Goal: Task Accomplishment & Management: Manage account settings

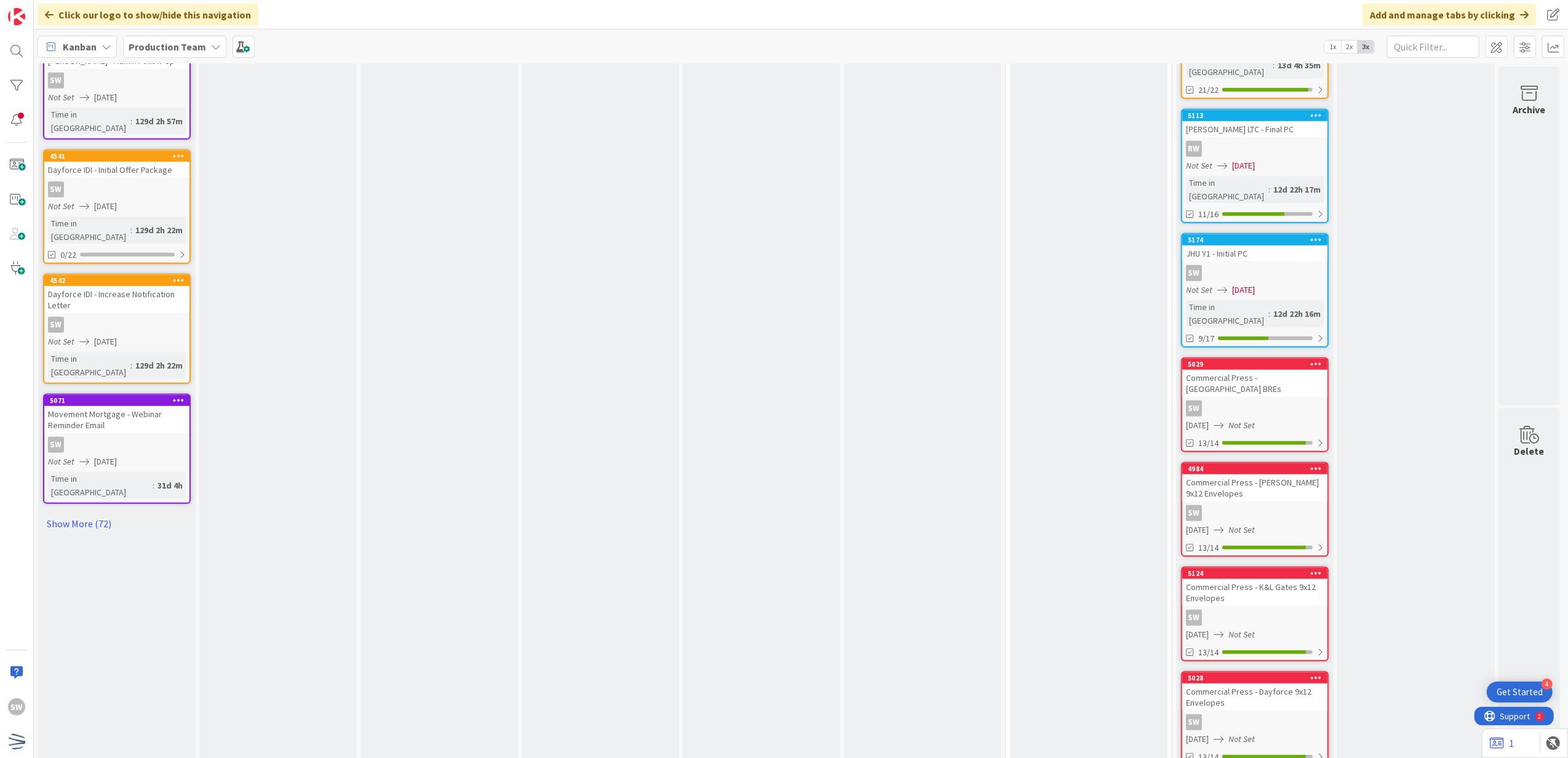
scroll to position [820, 9]
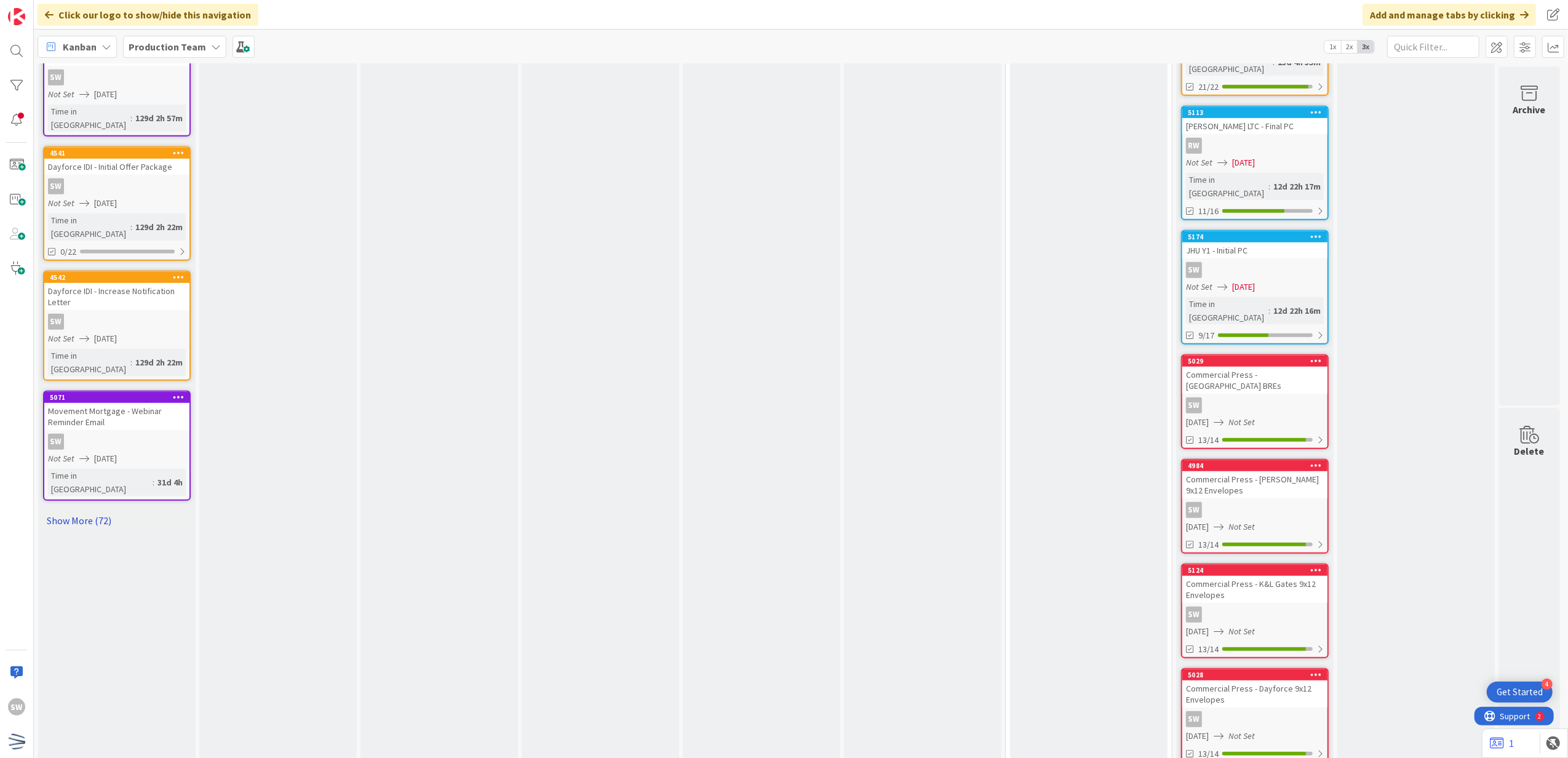
click at [83, 511] on link "Show More (72)" at bounding box center [117, 520] width 148 height 20
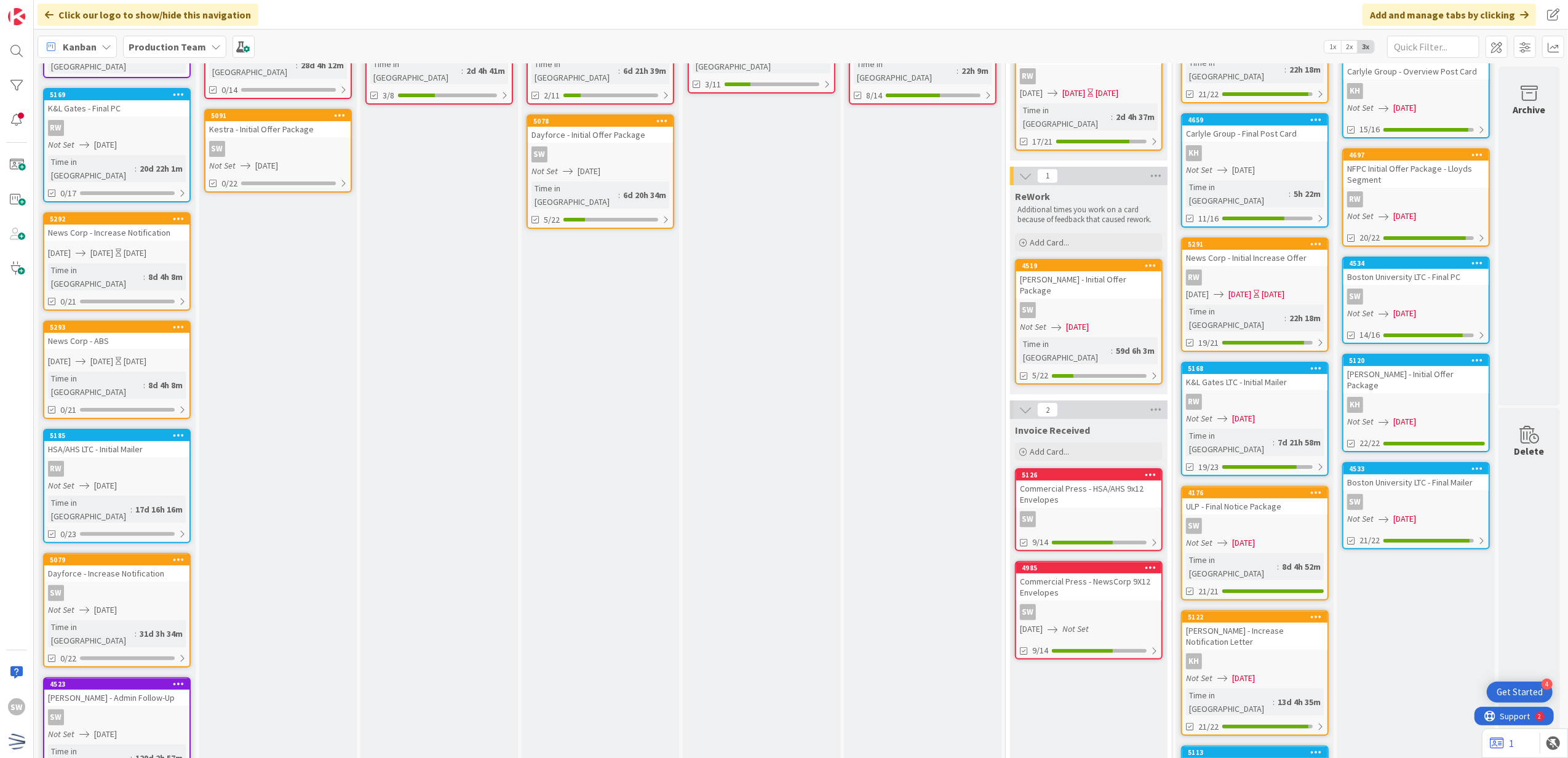
scroll to position [0, 9]
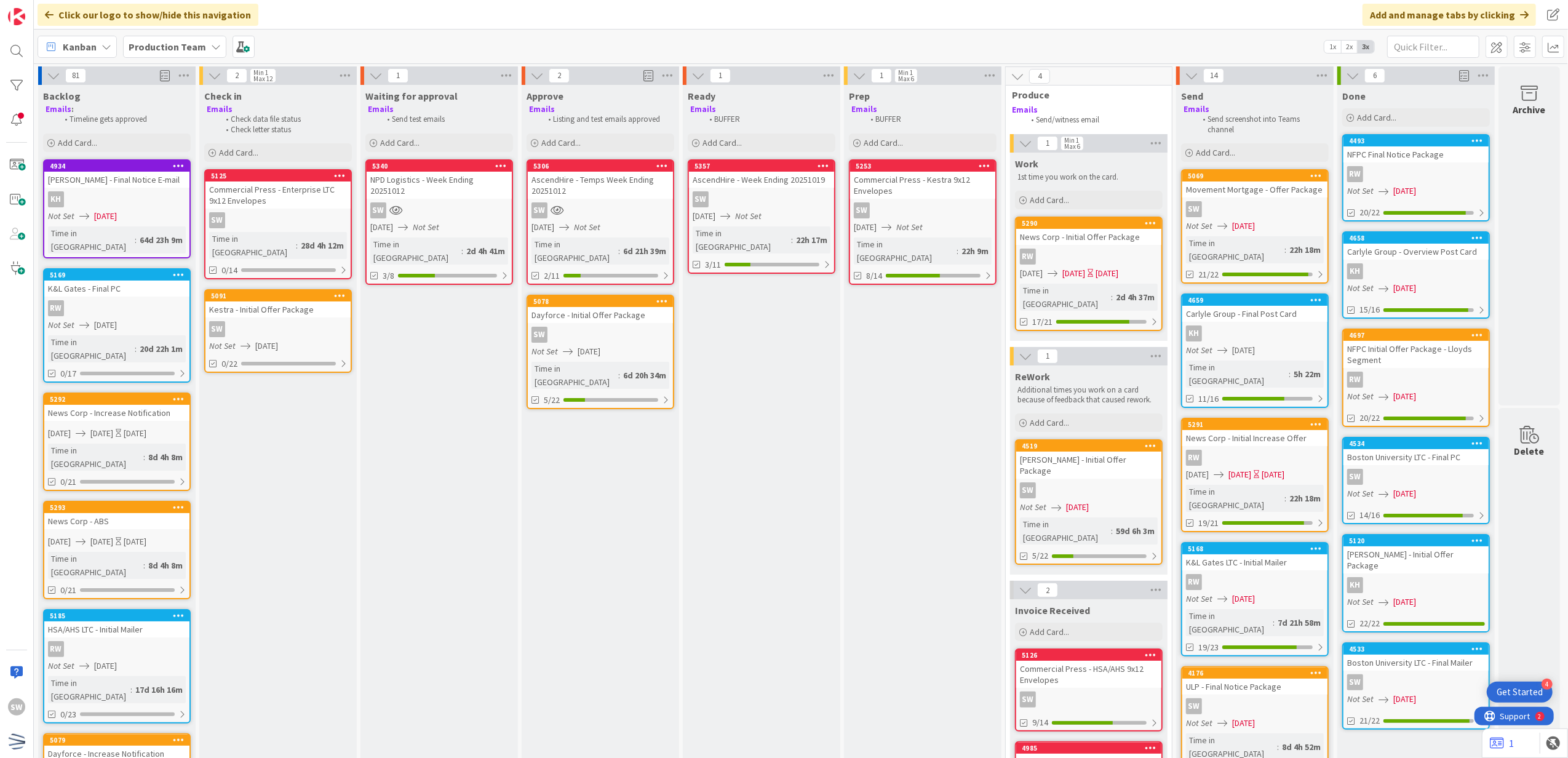
click at [309, 340] on div "Not Set [DATE]" at bounding box center [280, 346] width 142 height 13
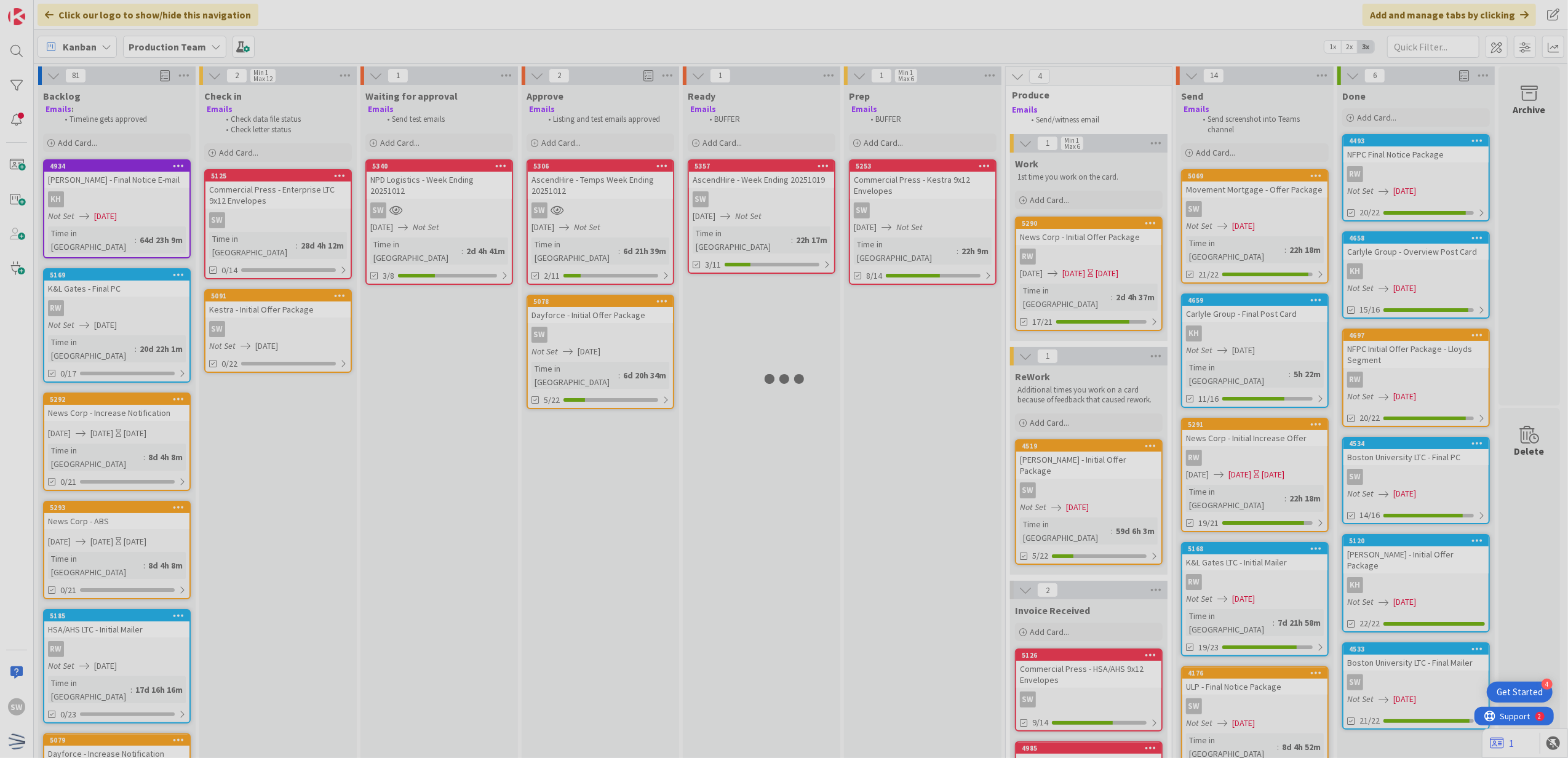
click at [309, 325] on div at bounding box center [784, 379] width 1568 height 758
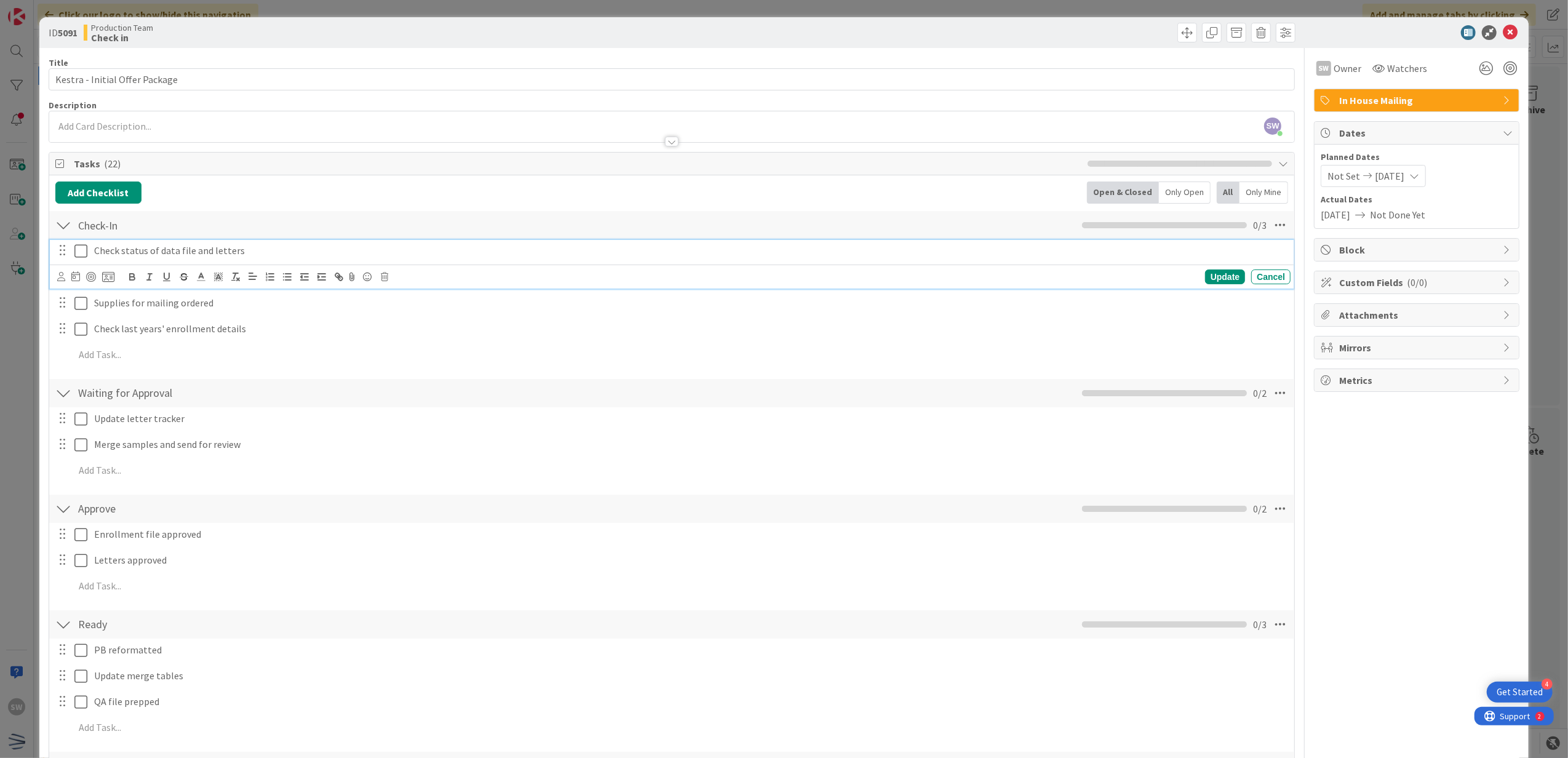
click at [86, 254] on icon at bounding box center [81, 251] width 13 height 15
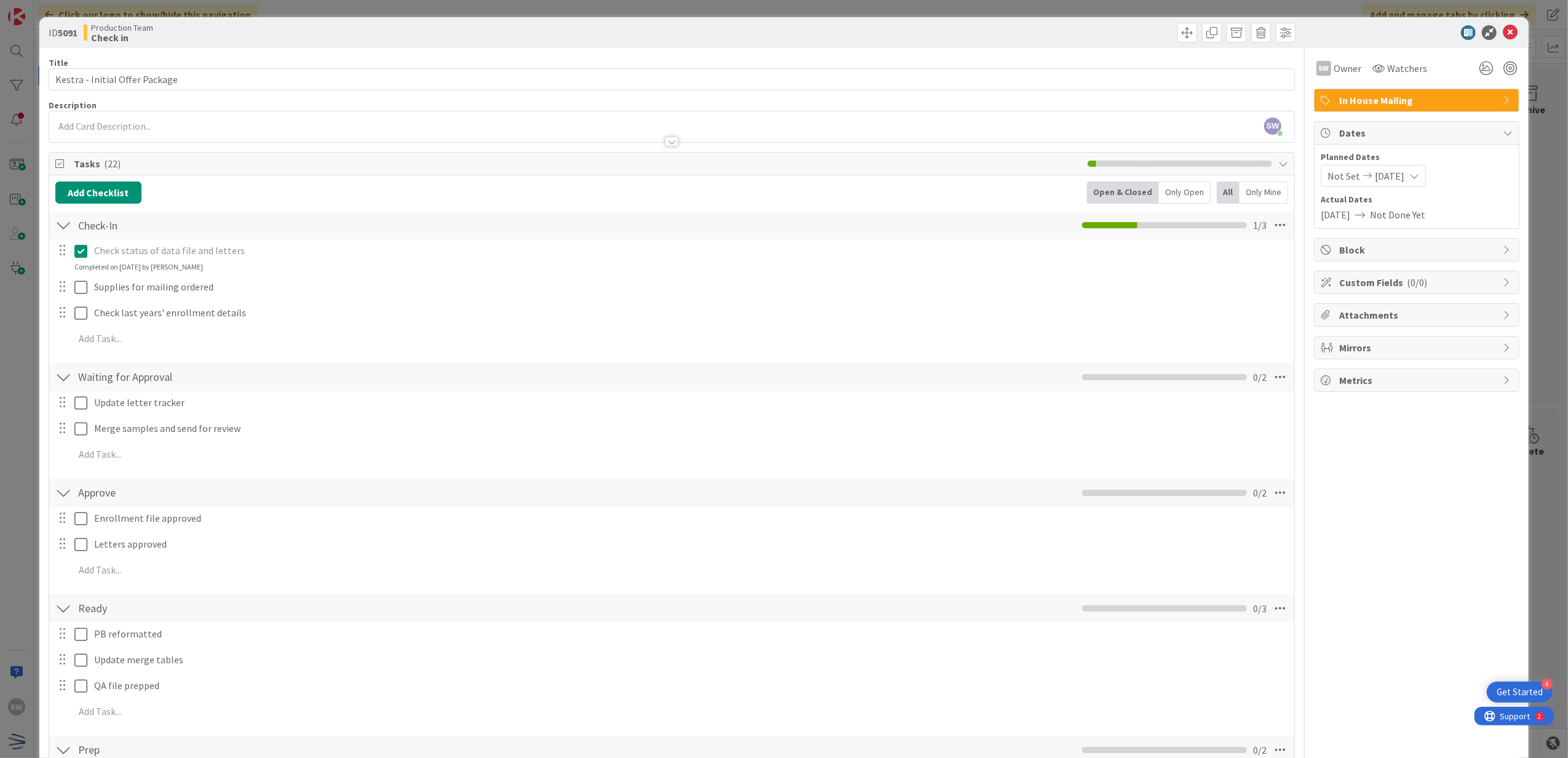
click at [86, 298] on div "Supplies for mailing ordered Update Cancel" at bounding box center [672, 287] width 1245 height 22
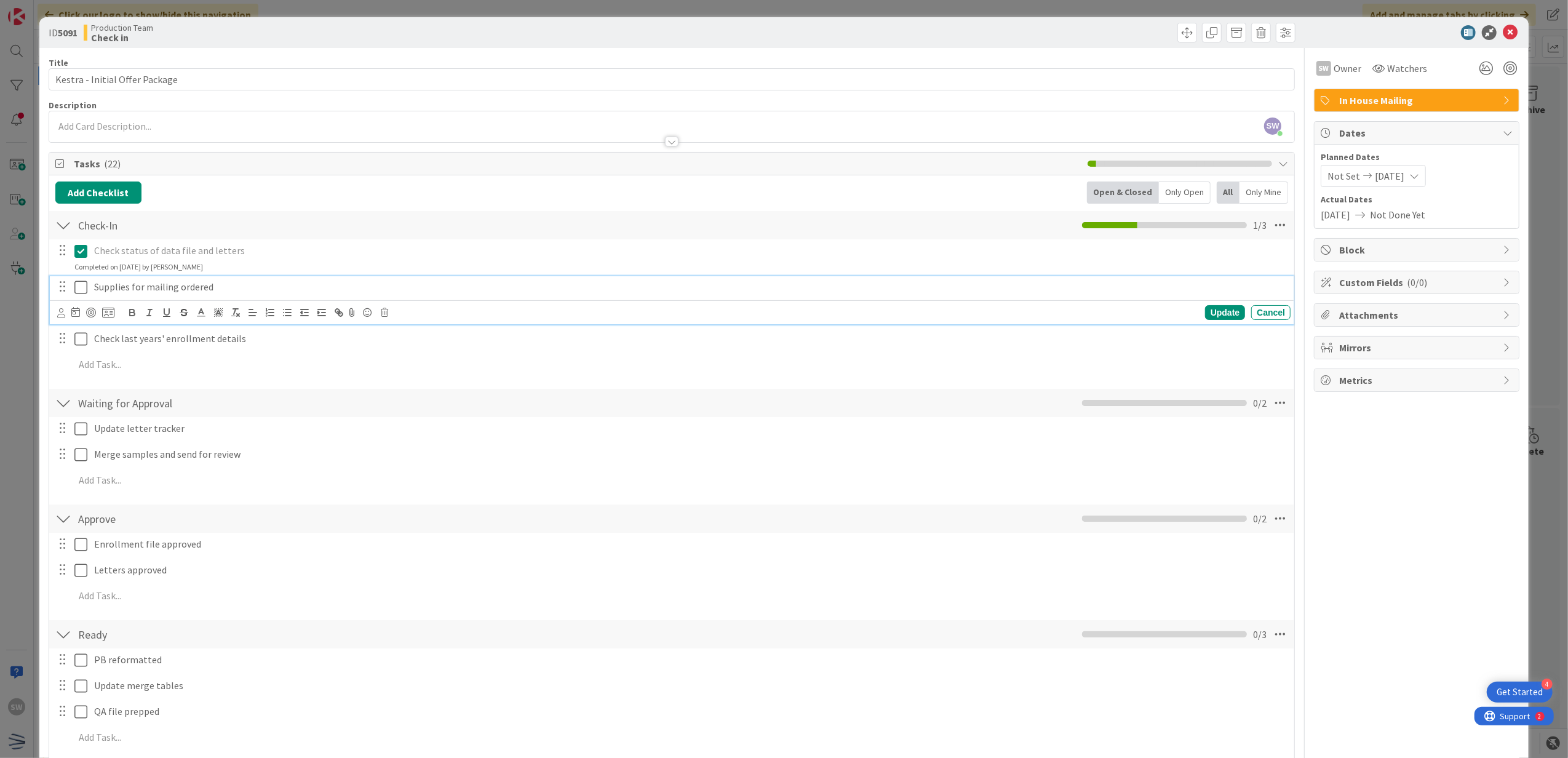
click at [81, 291] on icon at bounding box center [81, 287] width 13 height 15
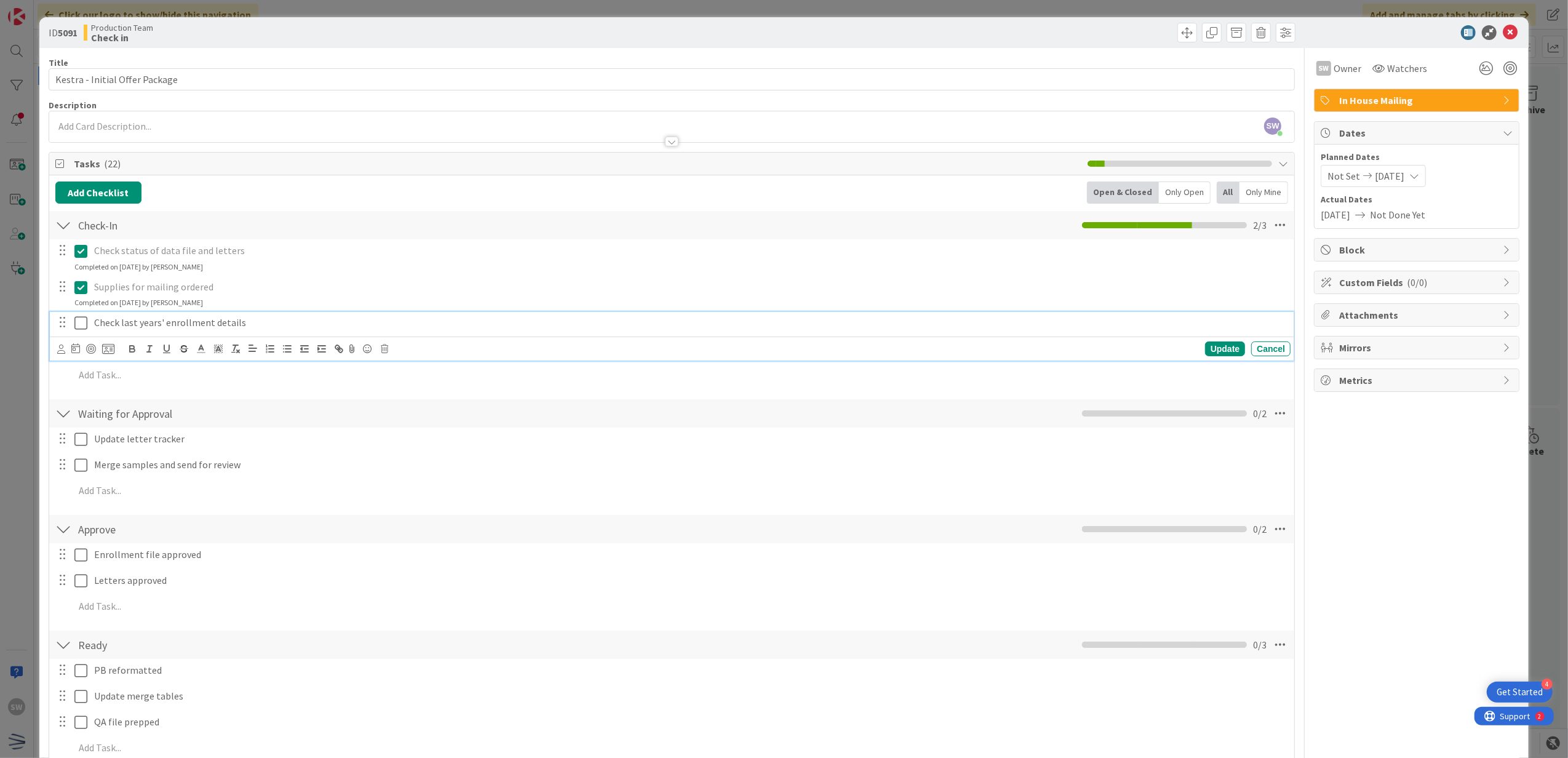
click at [79, 325] on icon at bounding box center [81, 323] width 13 height 15
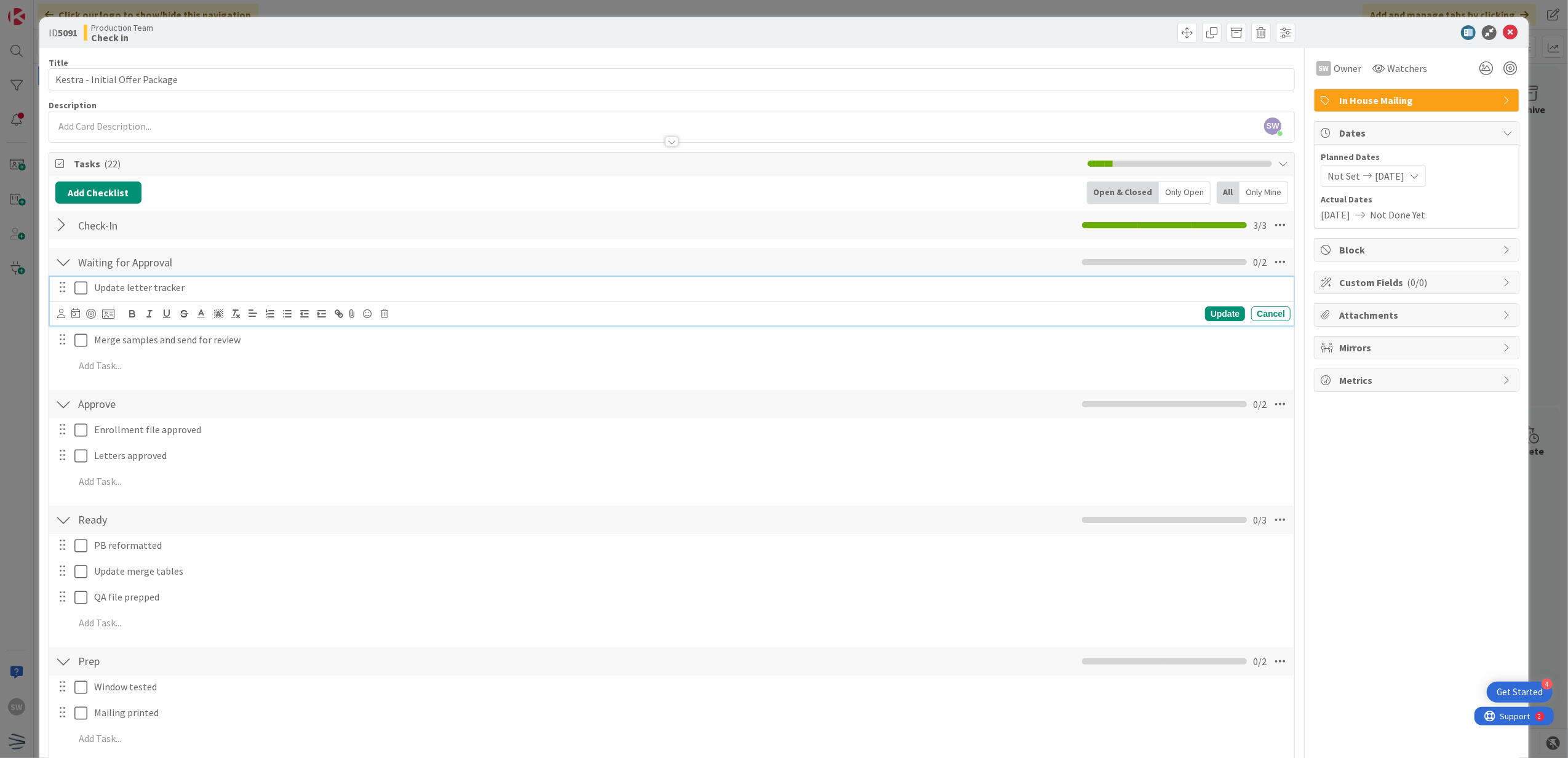
click at [82, 293] on icon at bounding box center [81, 288] width 13 height 15
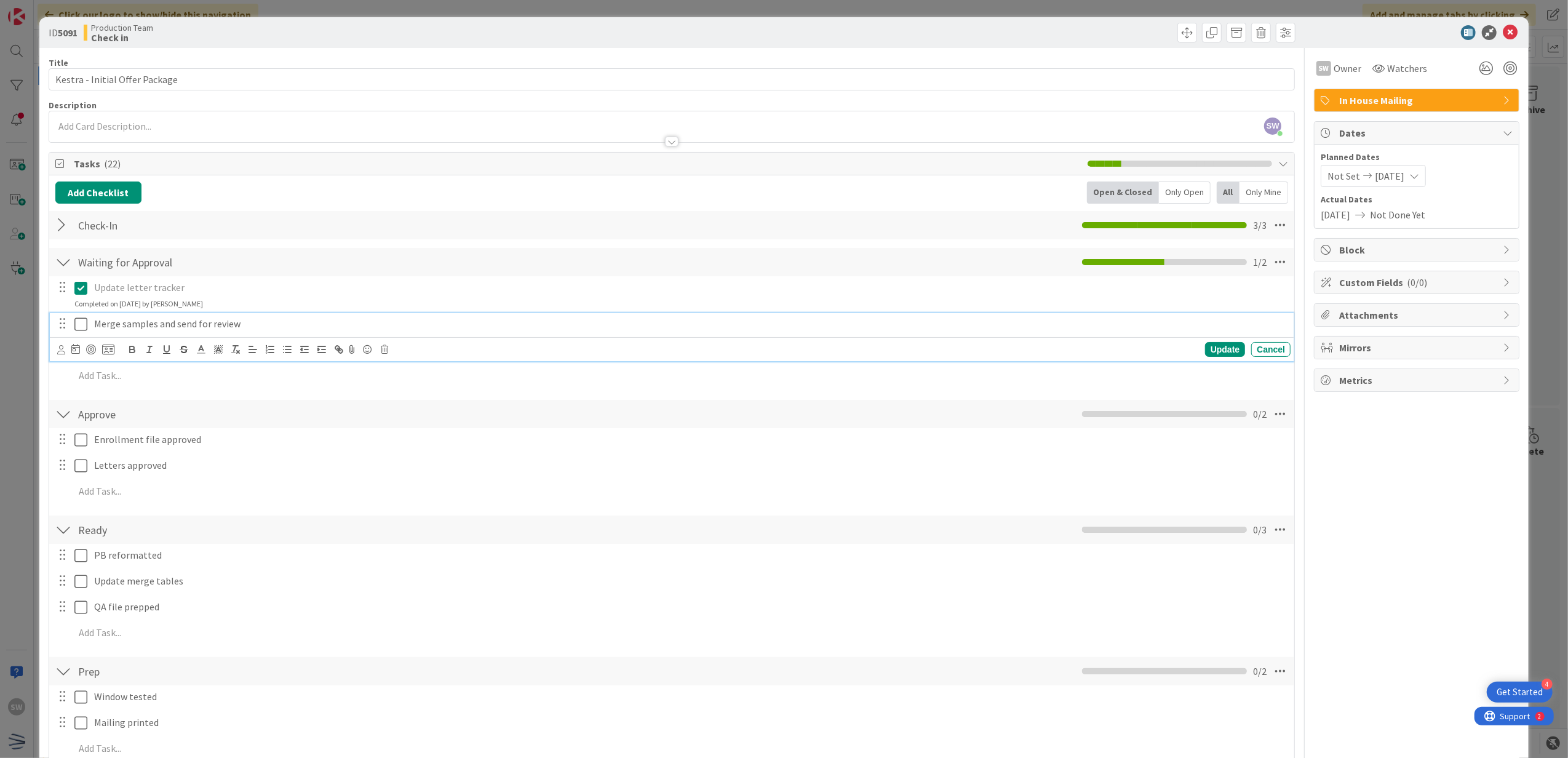
click at [82, 320] on icon at bounding box center [81, 324] width 13 height 15
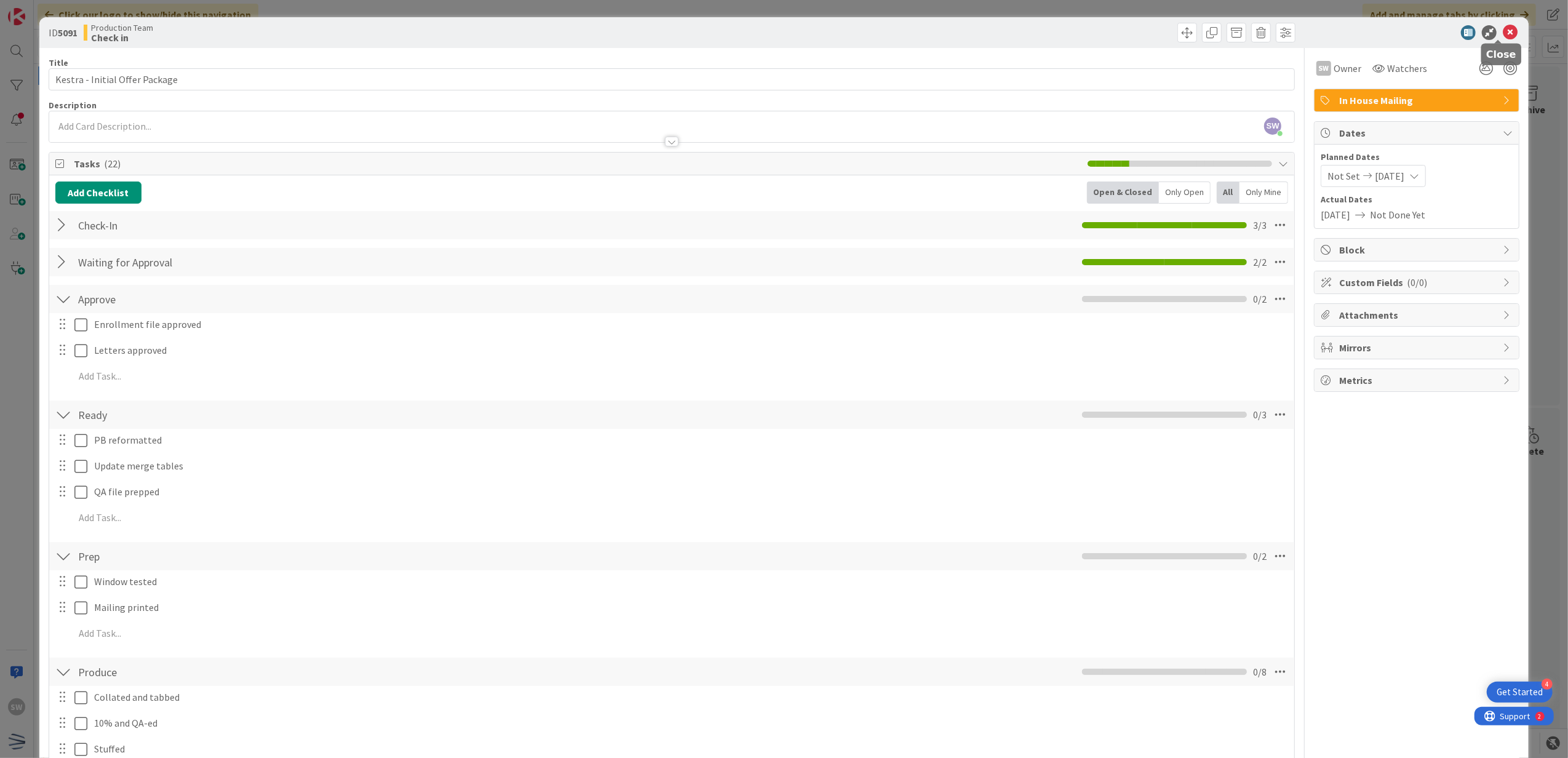
click at [1503, 37] on icon at bounding box center [1510, 33] width 15 height 15
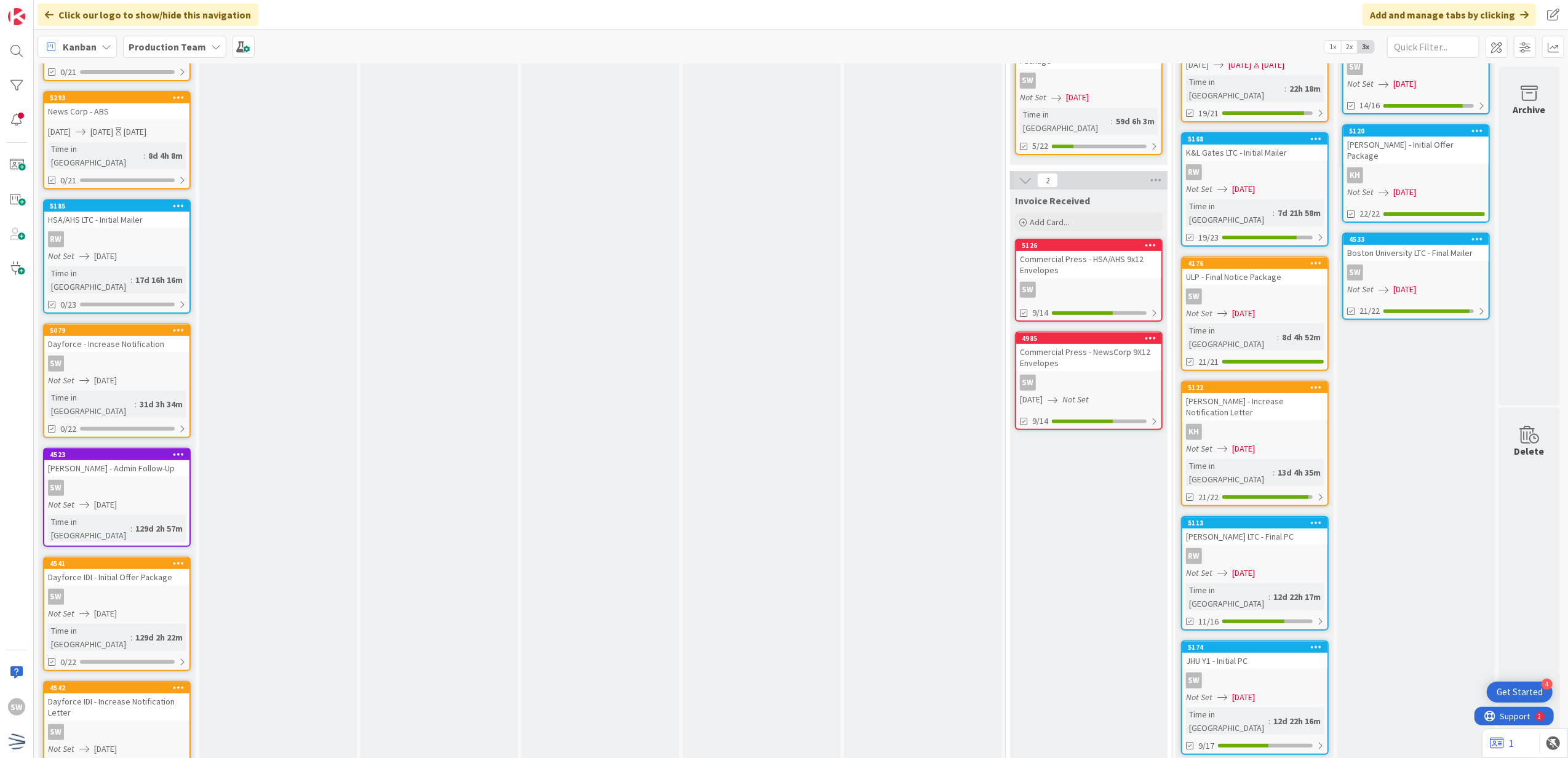
scroll to position [820, 9]
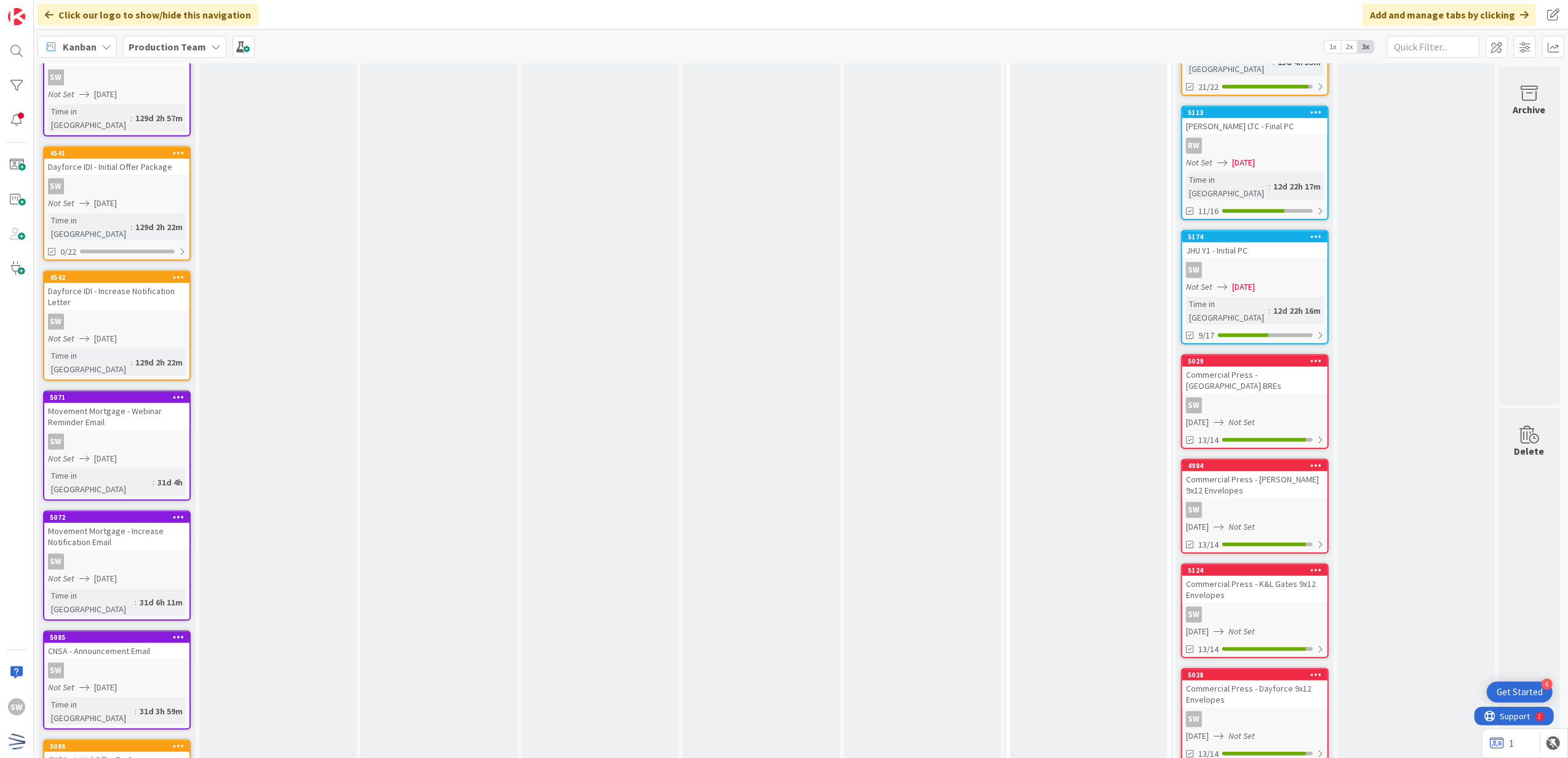
click at [1255, 416] on span "Not Set" at bounding box center [1242, 422] width 27 height 13
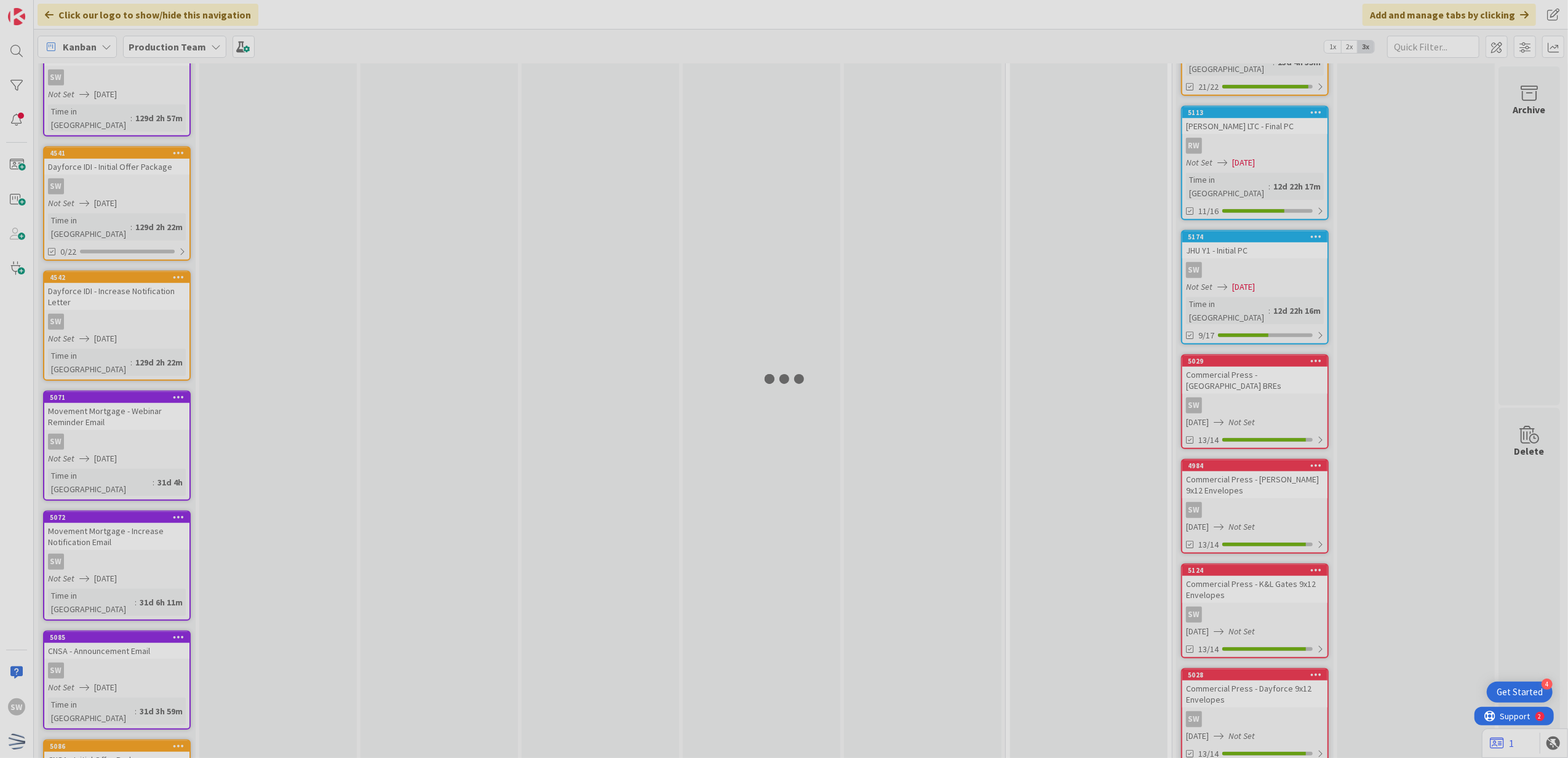
click at [1258, 289] on div at bounding box center [784, 379] width 1568 height 758
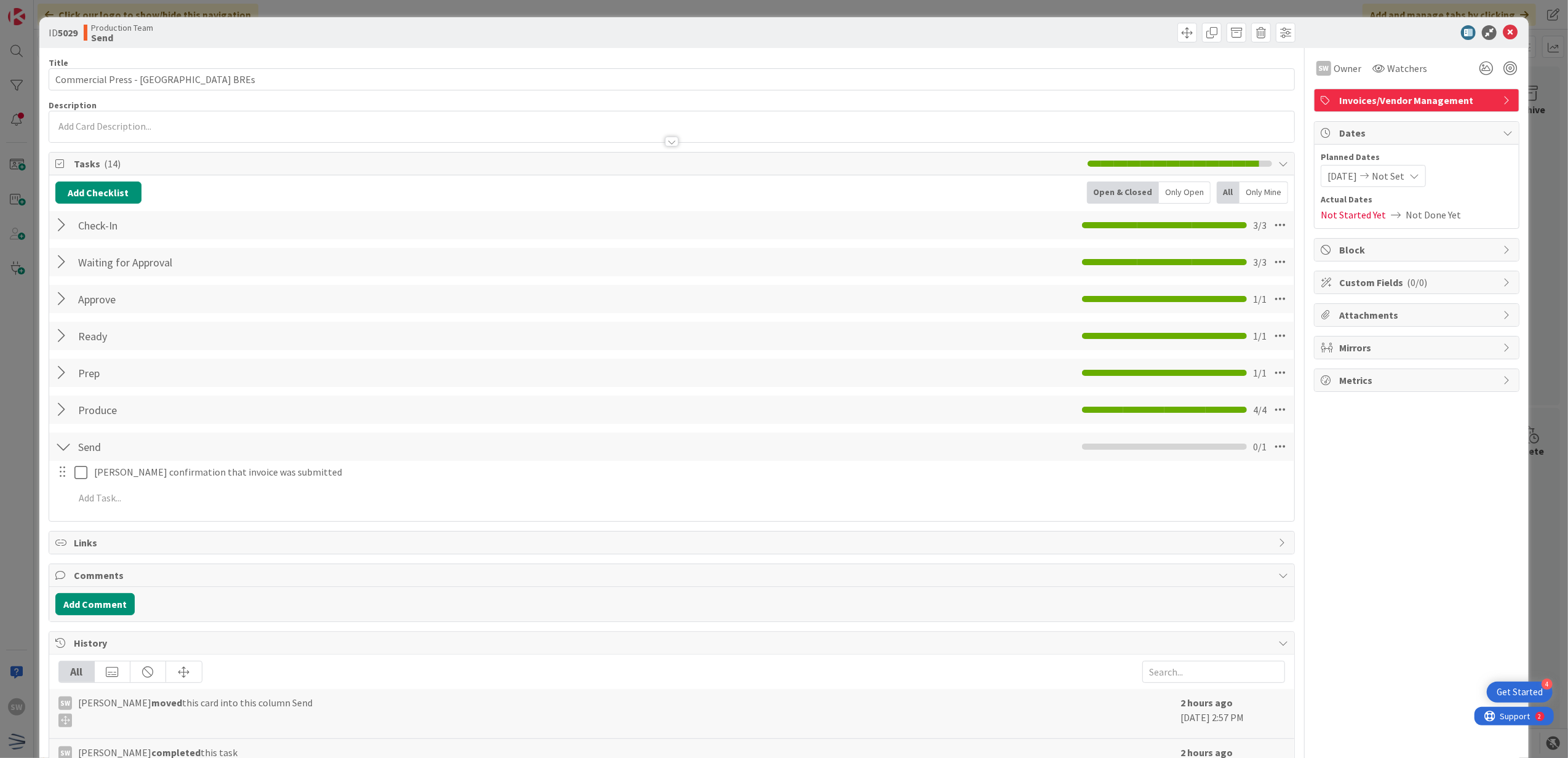
click at [79, 463] on div at bounding box center [72, 472] width 34 height 22
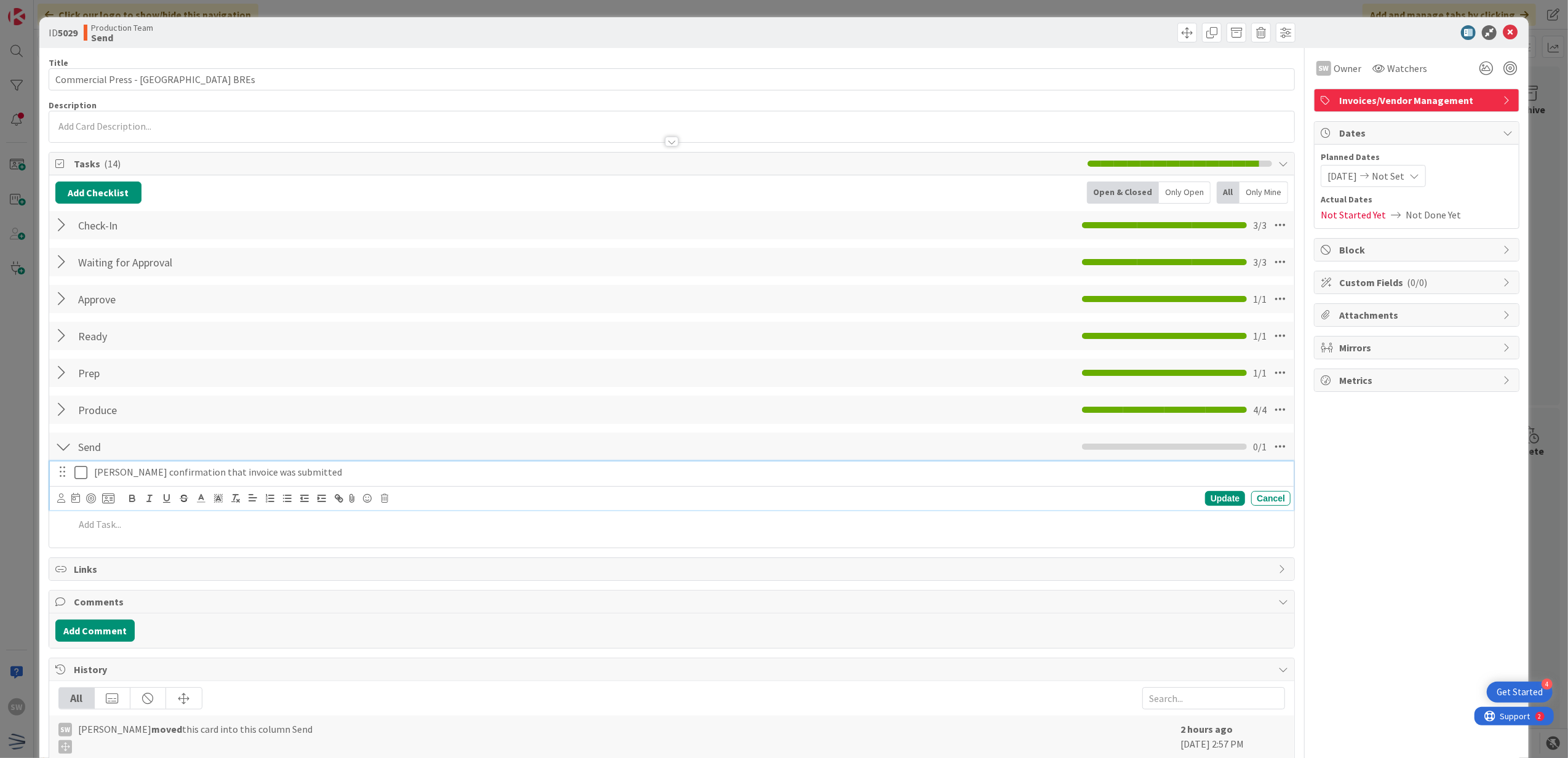
click at [80, 474] on icon at bounding box center [81, 472] width 13 height 15
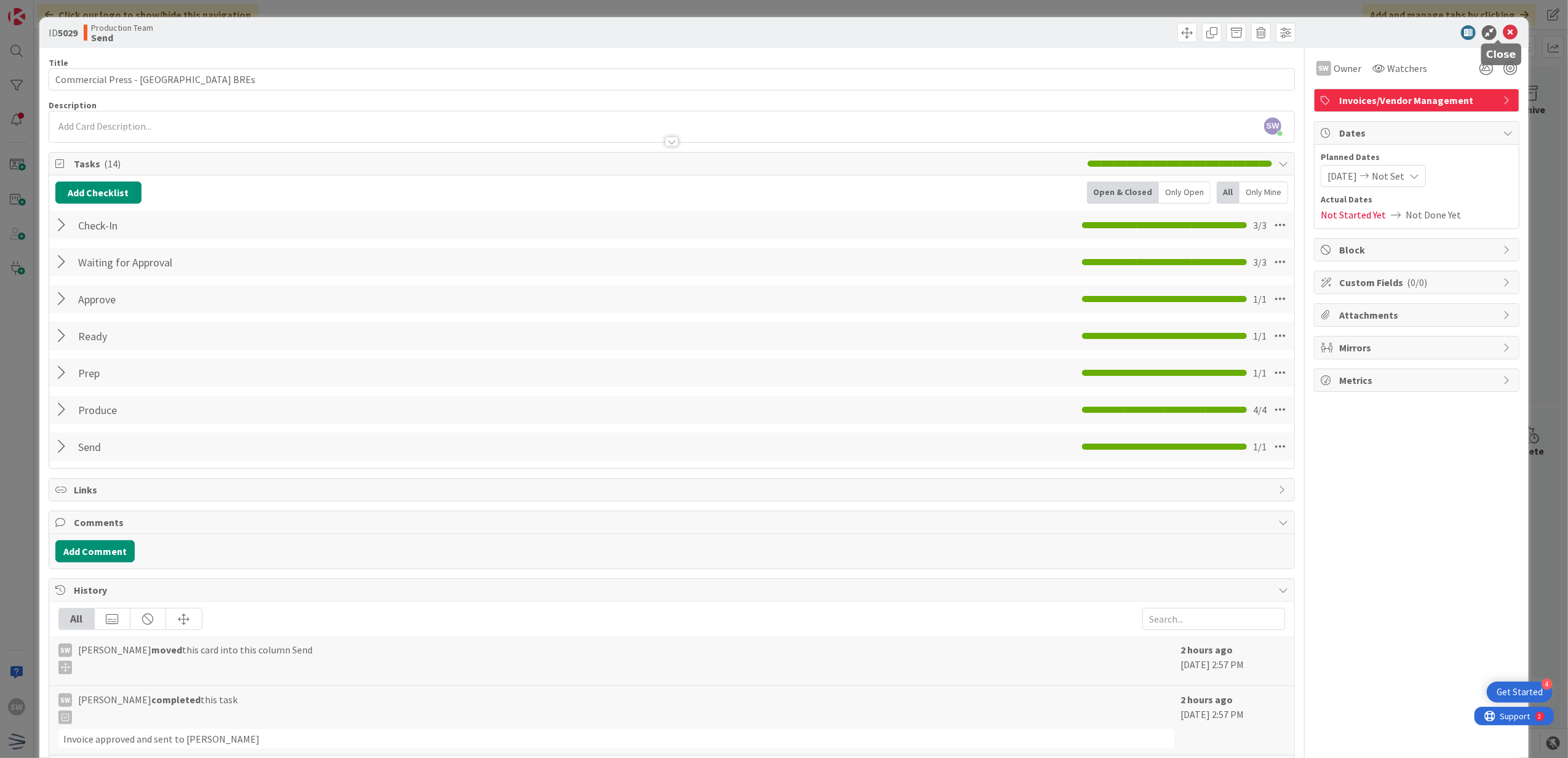
click at [1503, 26] on icon at bounding box center [1510, 33] width 15 height 15
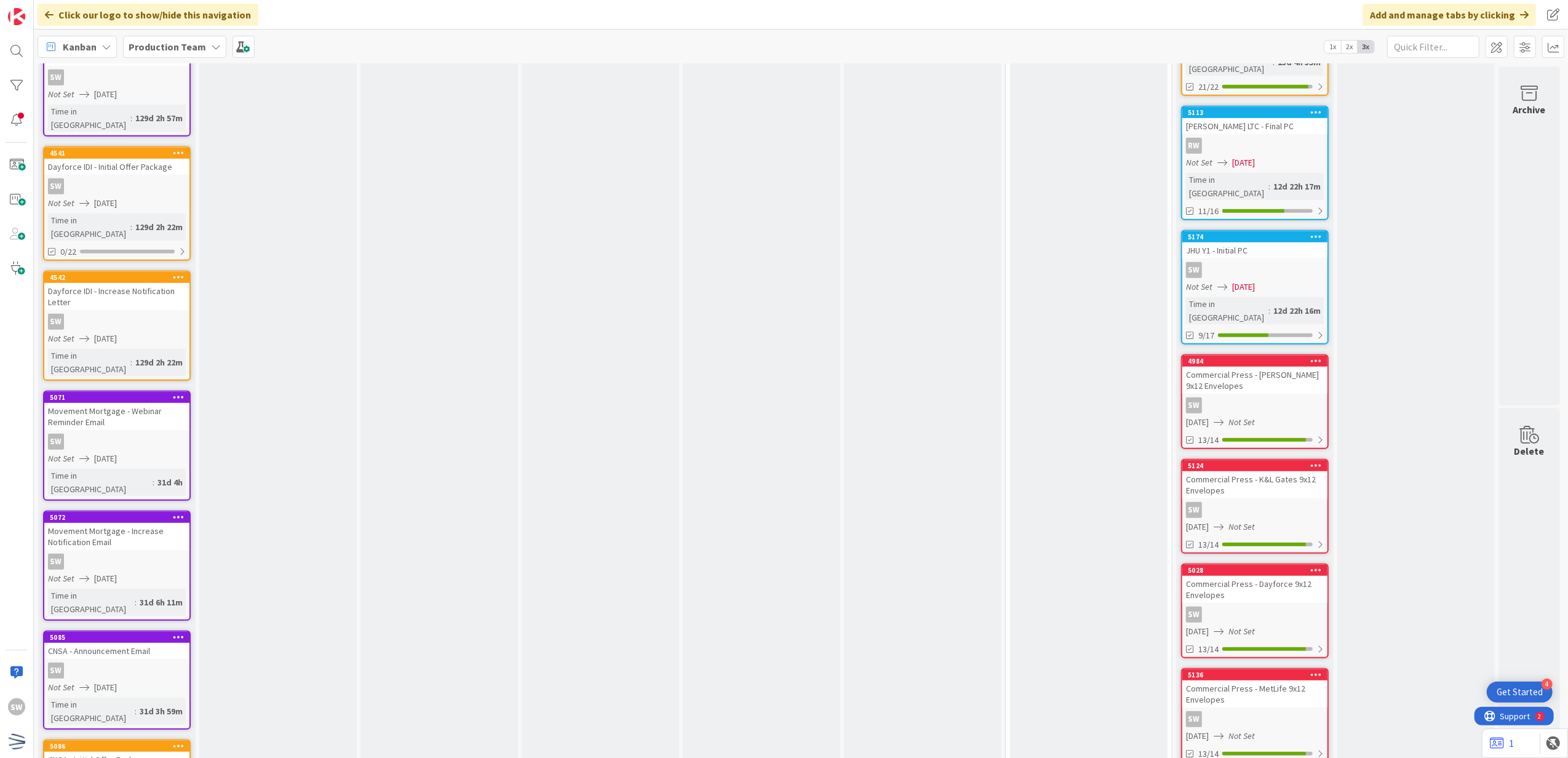
click at [1263, 354] on div "4984 Commercial Press - [PERSON_NAME] 9x12 Envelopes SW [DATE] Not Set 13/14" at bounding box center [1255, 402] width 148 height 95
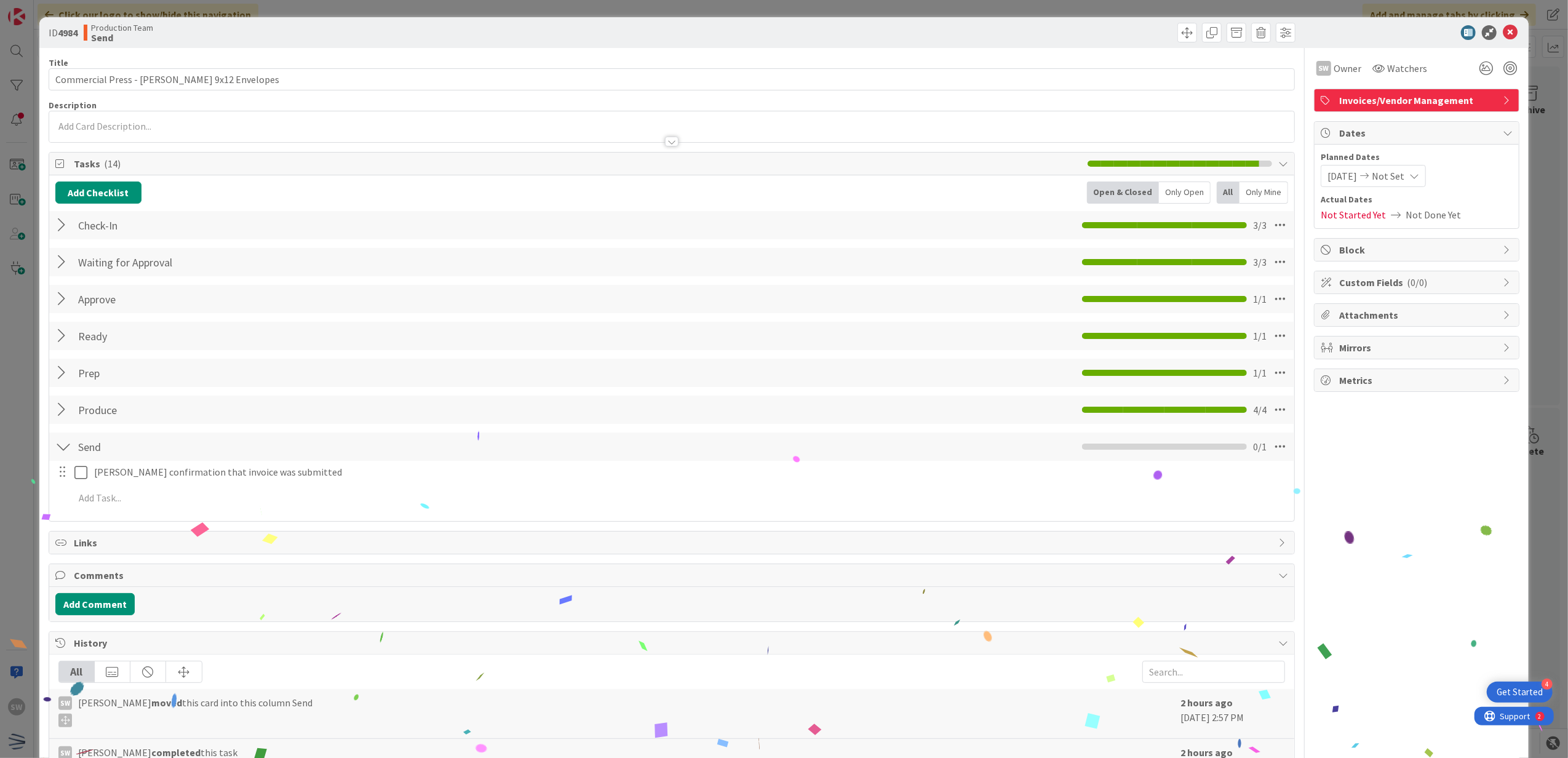
click at [82, 463] on div at bounding box center [72, 472] width 34 height 22
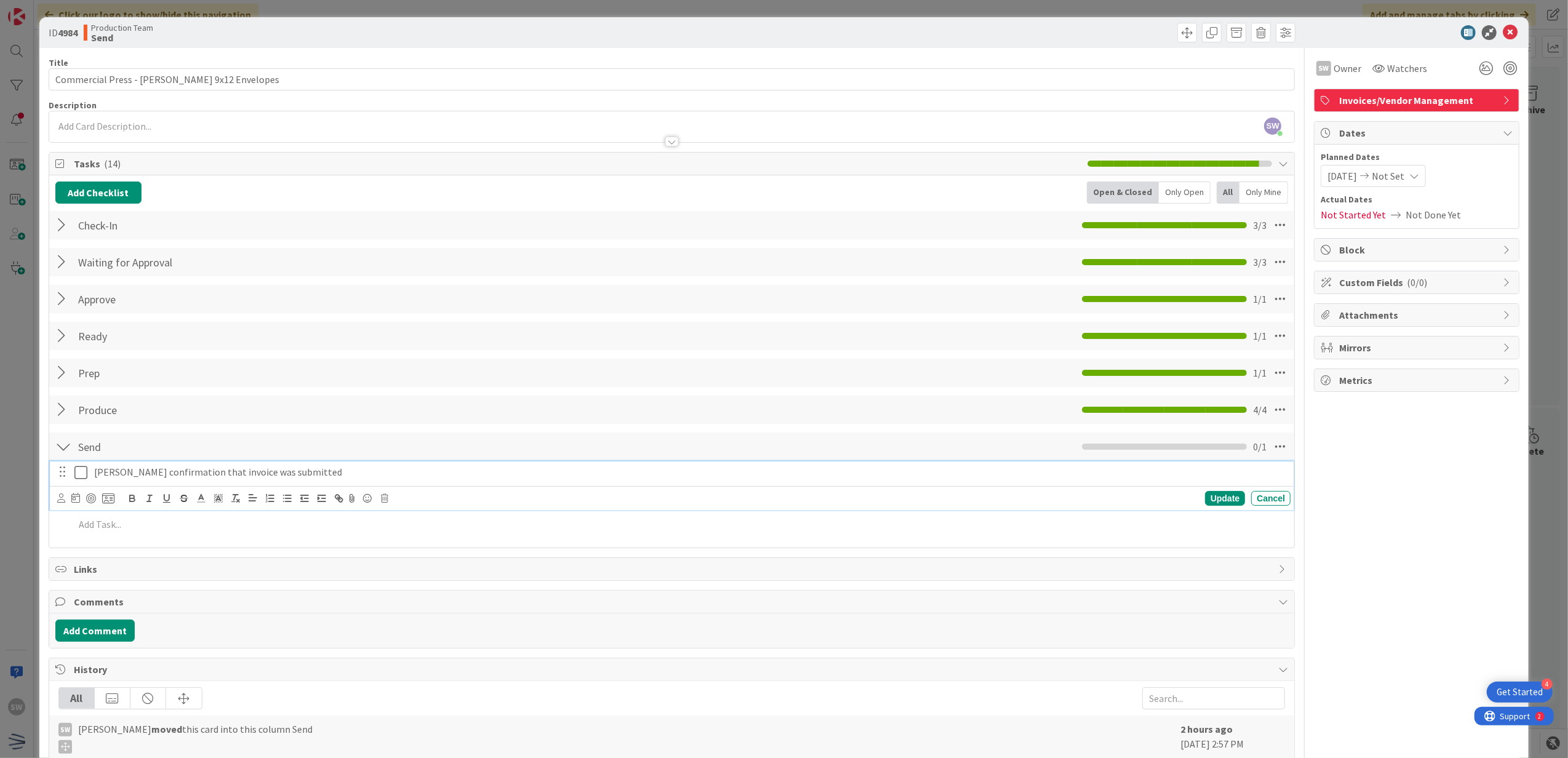
click at [82, 468] on icon at bounding box center [81, 472] width 13 height 15
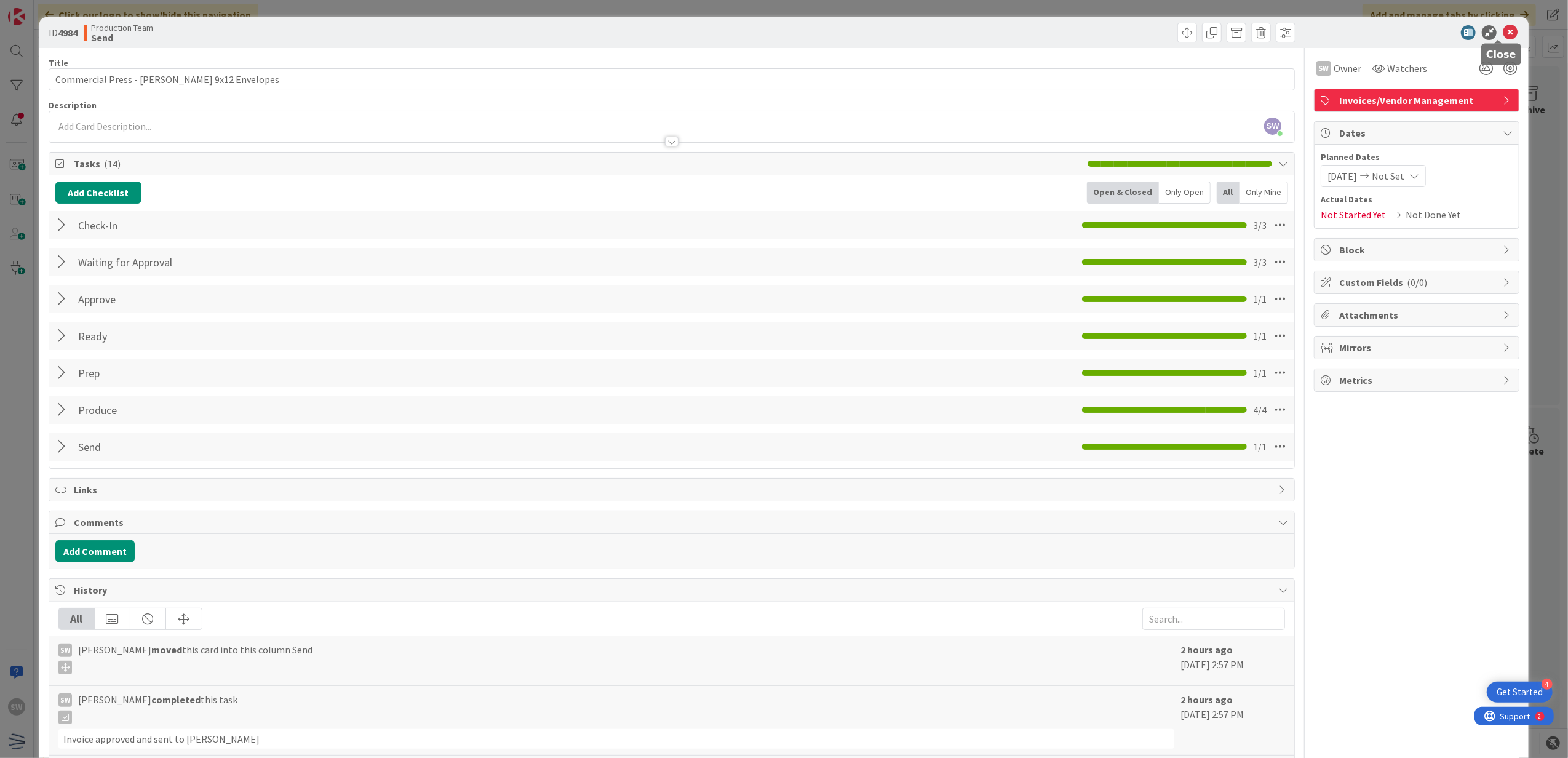
click at [1504, 33] on icon at bounding box center [1510, 33] width 15 height 15
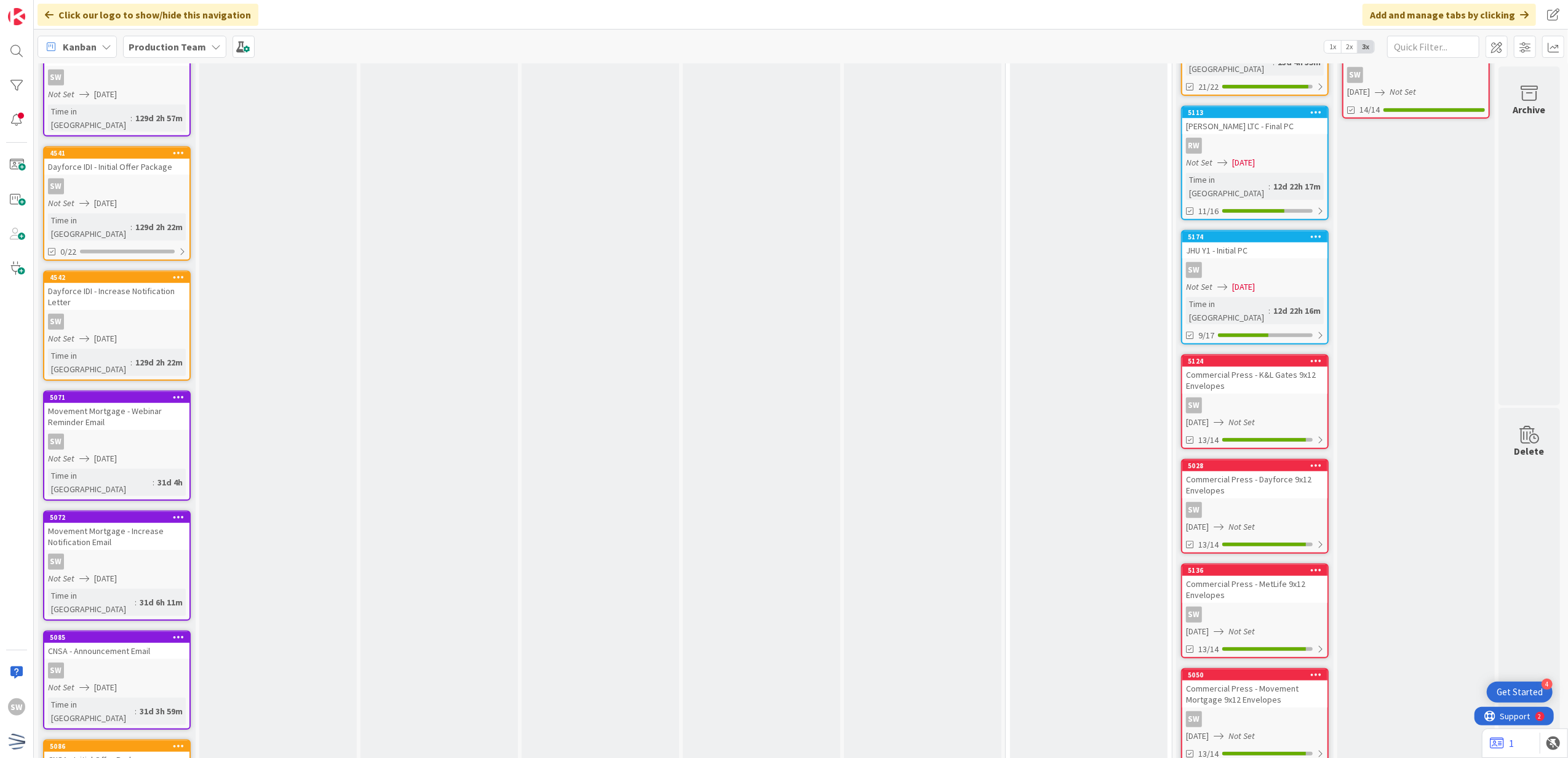
click at [1278, 354] on div "5124 Commercial Press - K&L Gates 9x12 Envelopes SW [DATE] Not Set 13/14" at bounding box center [1255, 402] width 148 height 95
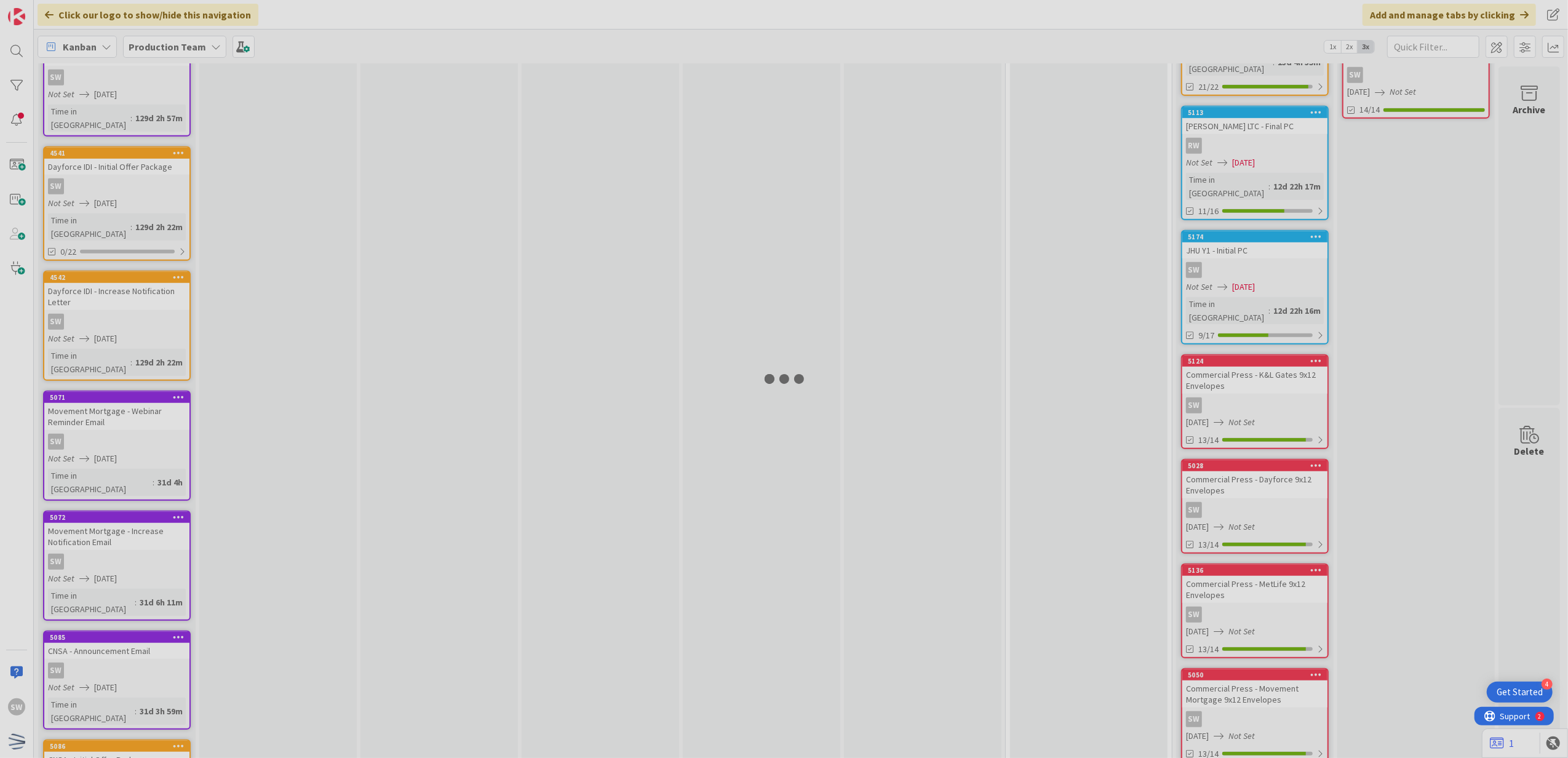
click at [1277, 279] on div at bounding box center [784, 379] width 1568 height 758
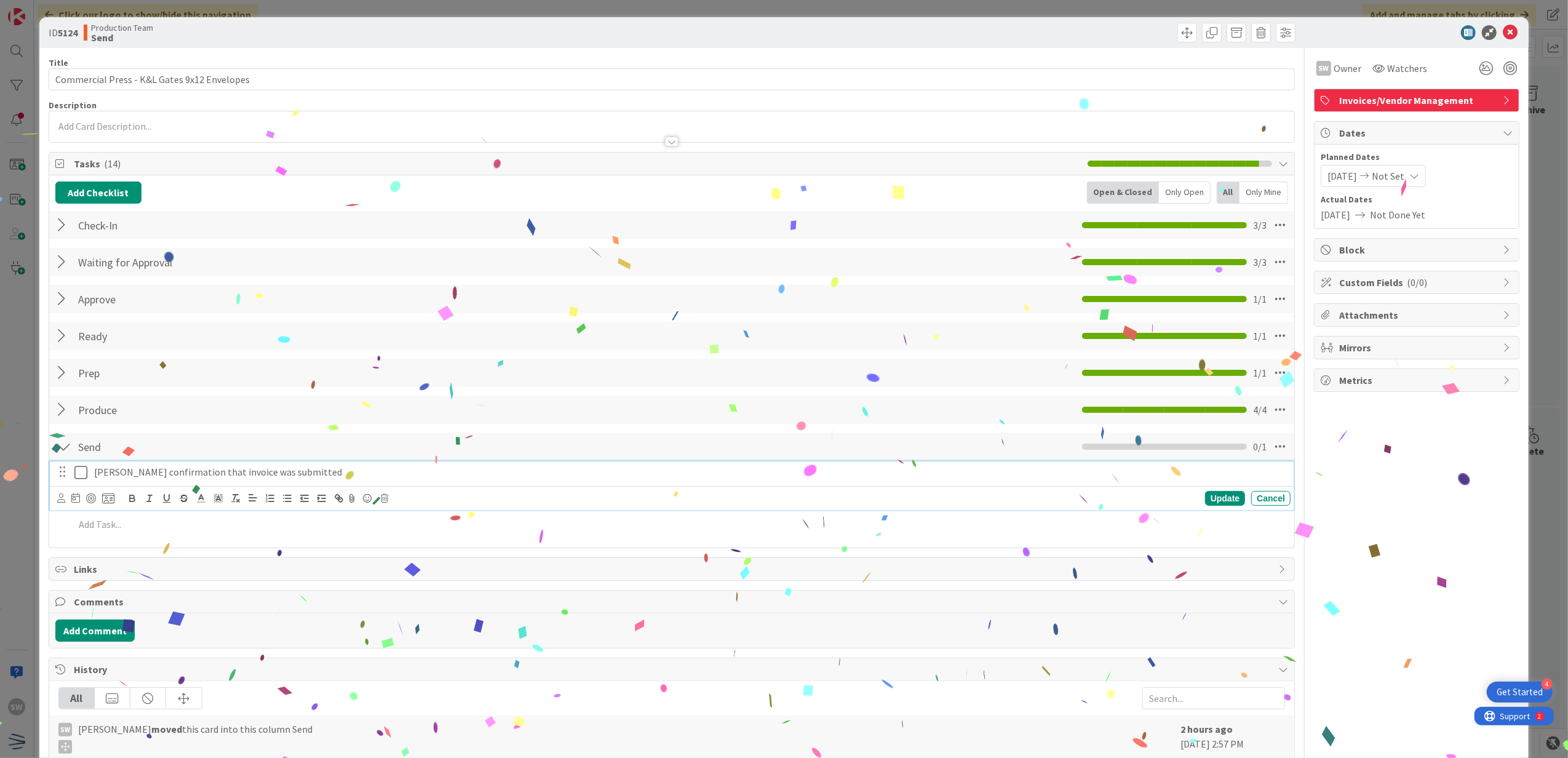
click at [75, 480] on icon at bounding box center [81, 472] width 13 height 15
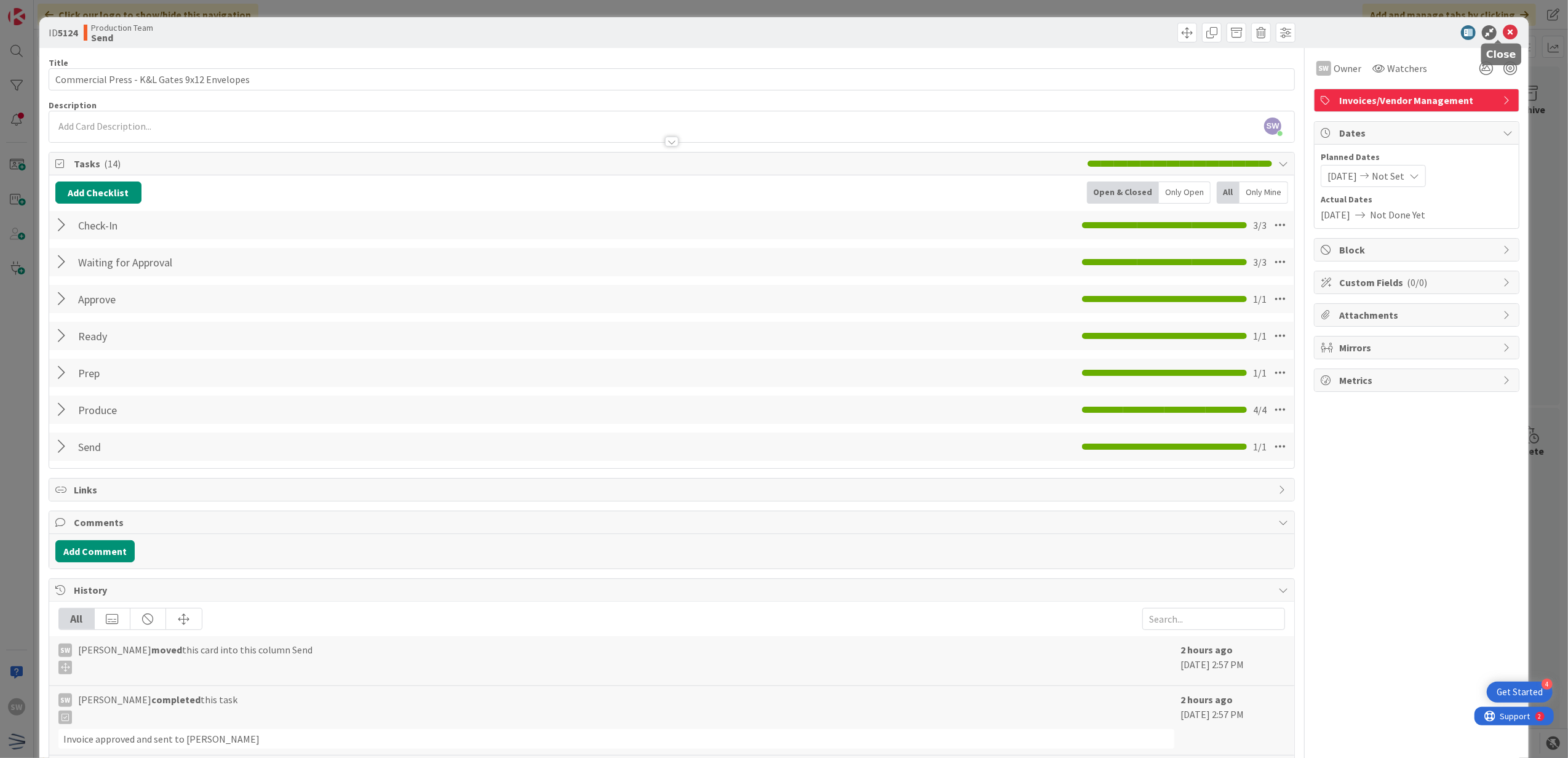
click at [1503, 29] on icon at bounding box center [1510, 33] width 15 height 15
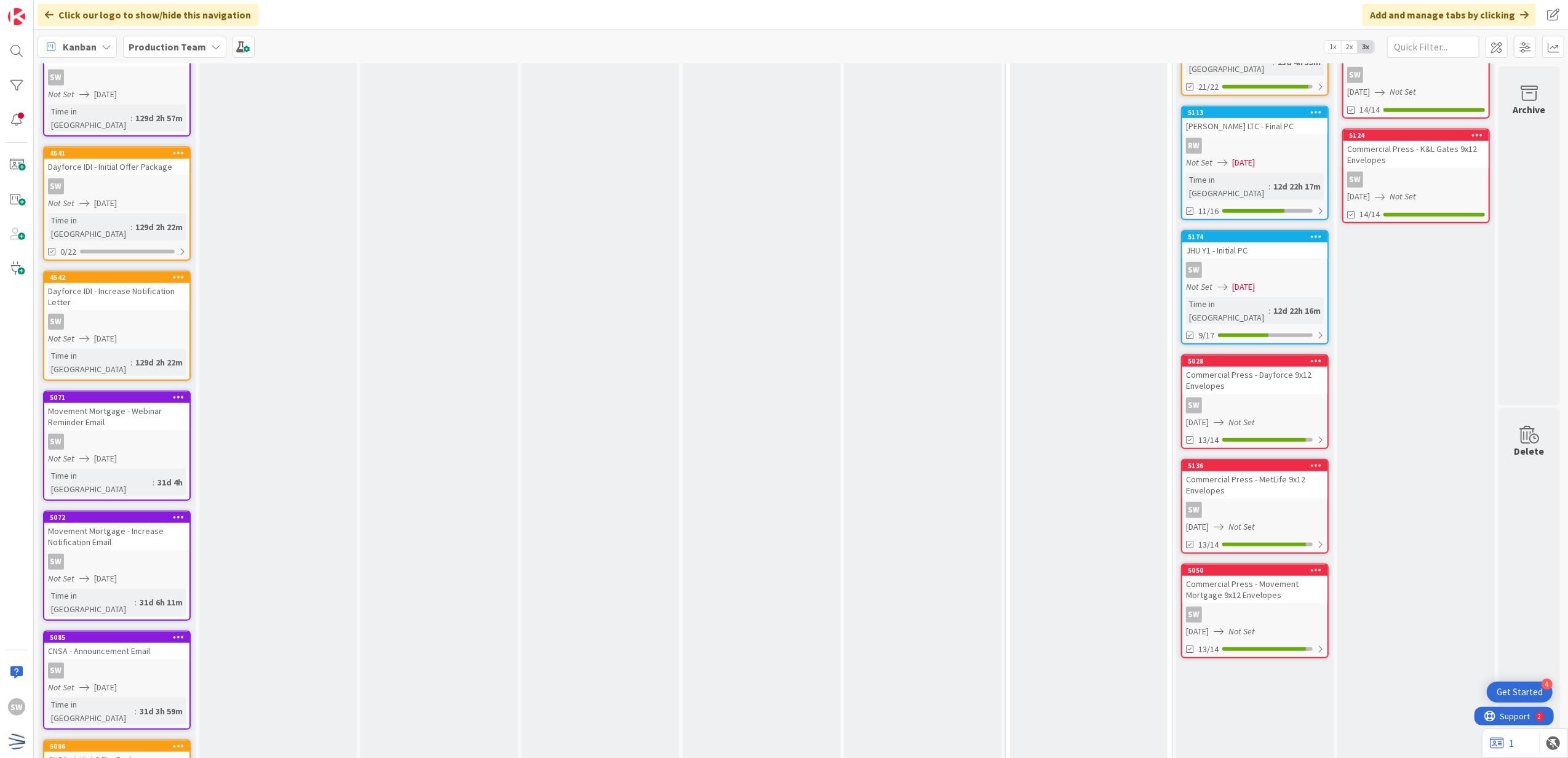
click at [1271, 416] on div "[DATE] Not Set" at bounding box center [1257, 422] width 142 height 13
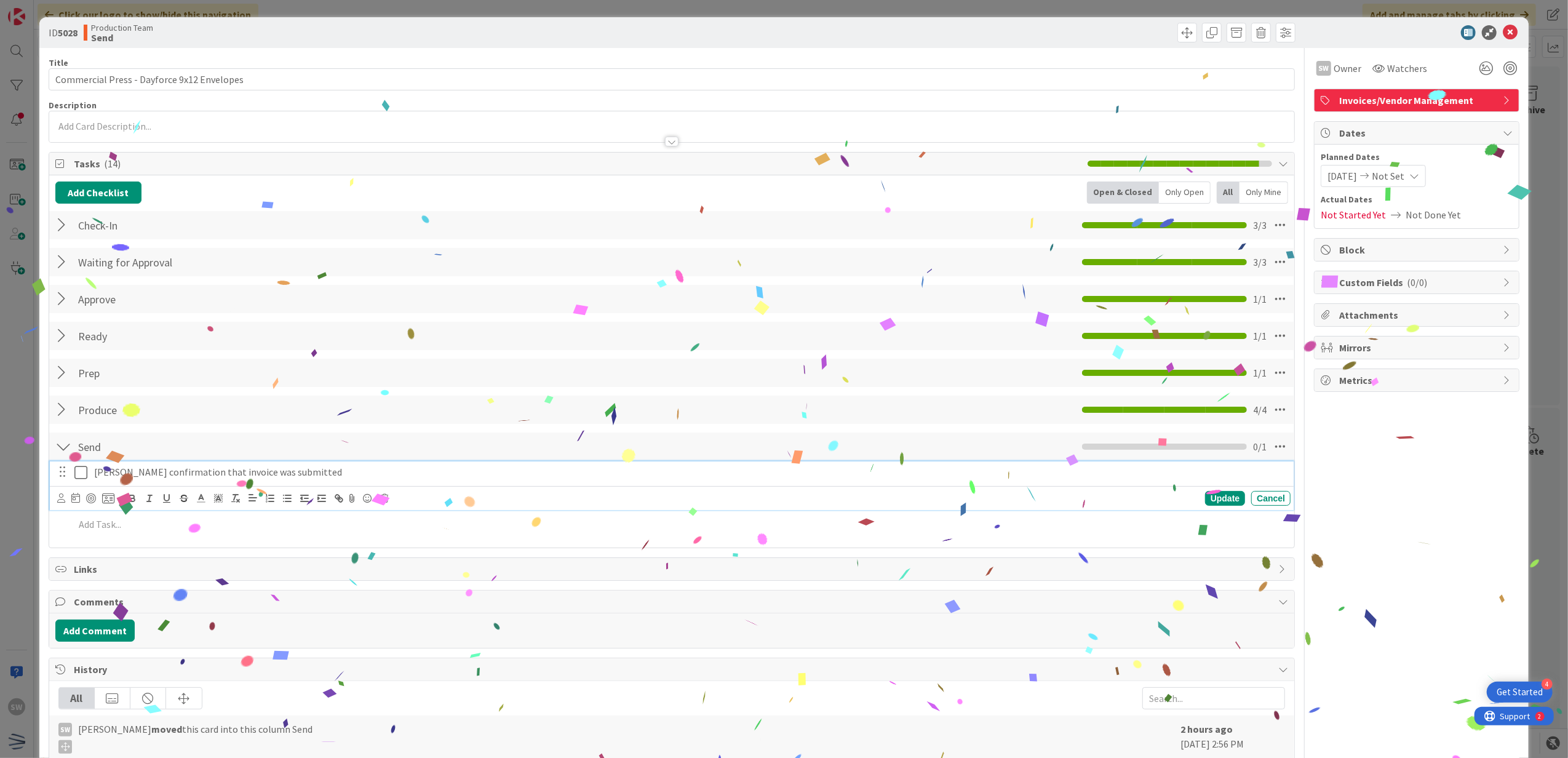
click at [82, 476] on icon at bounding box center [81, 472] width 13 height 15
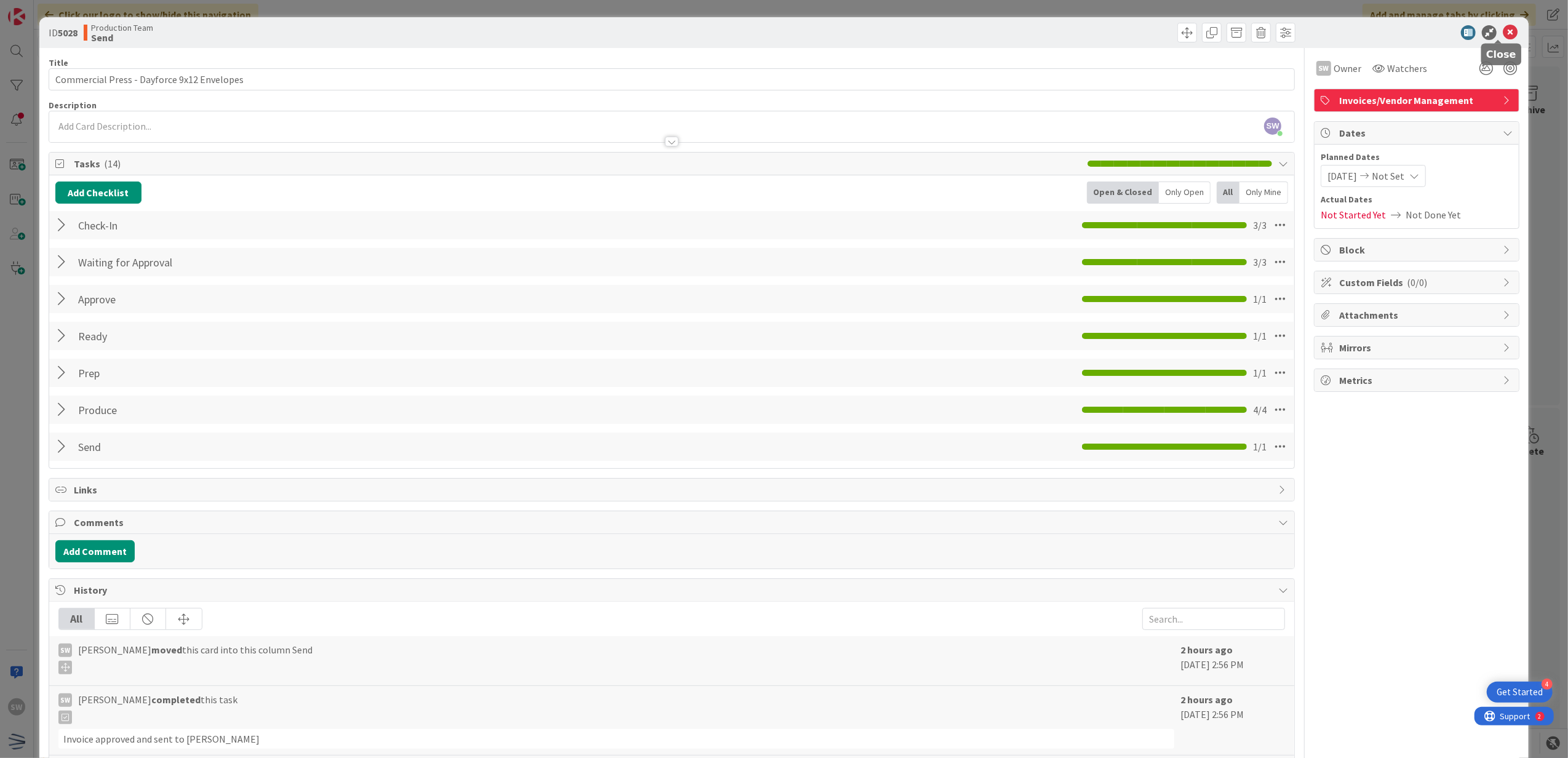
click at [1503, 37] on icon at bounding box center [1510, 33] width 15 height 15
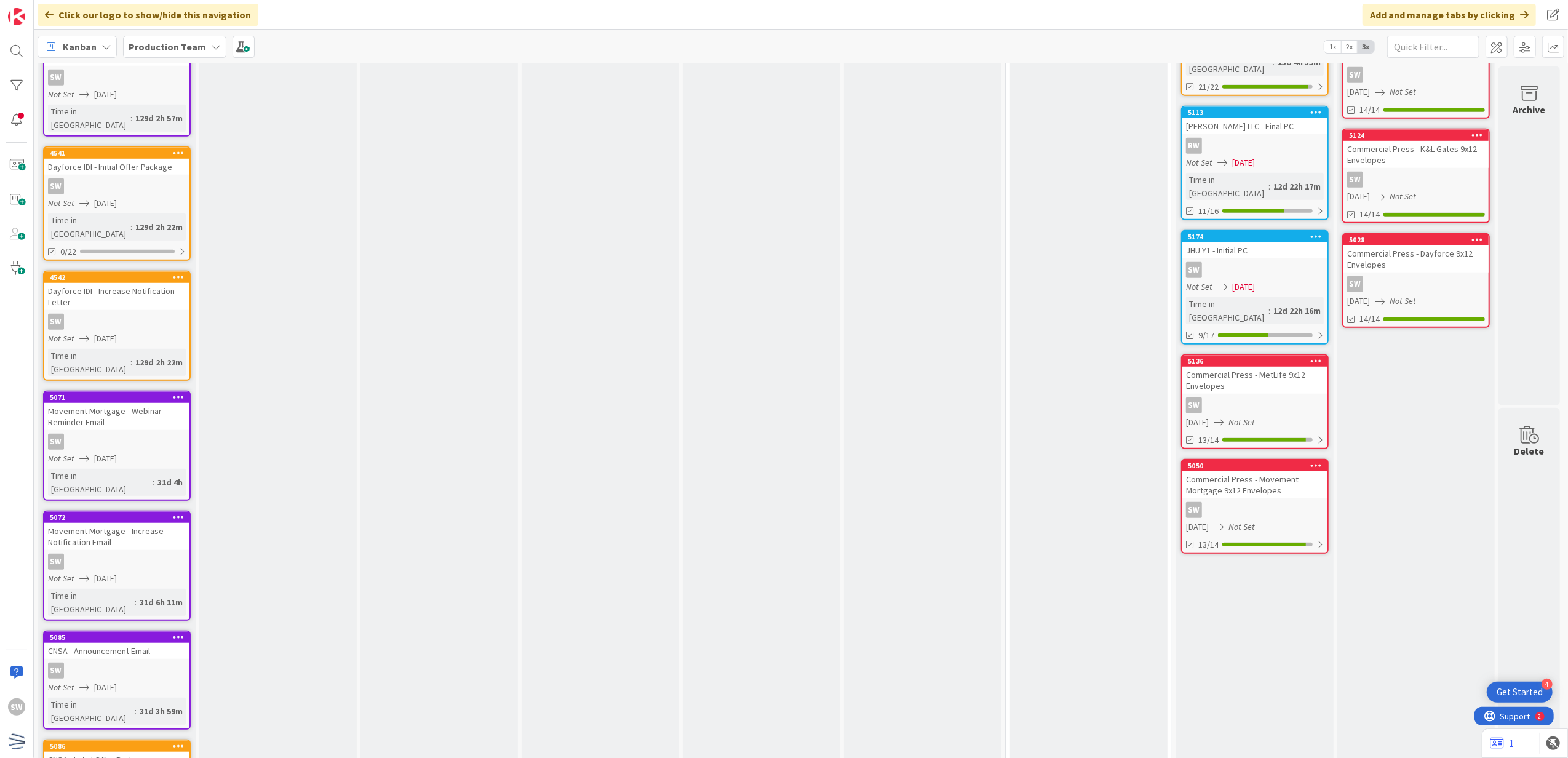
click at [1279, 398] on div "SW" at bounding box center [1255, 405] width 145 height 16
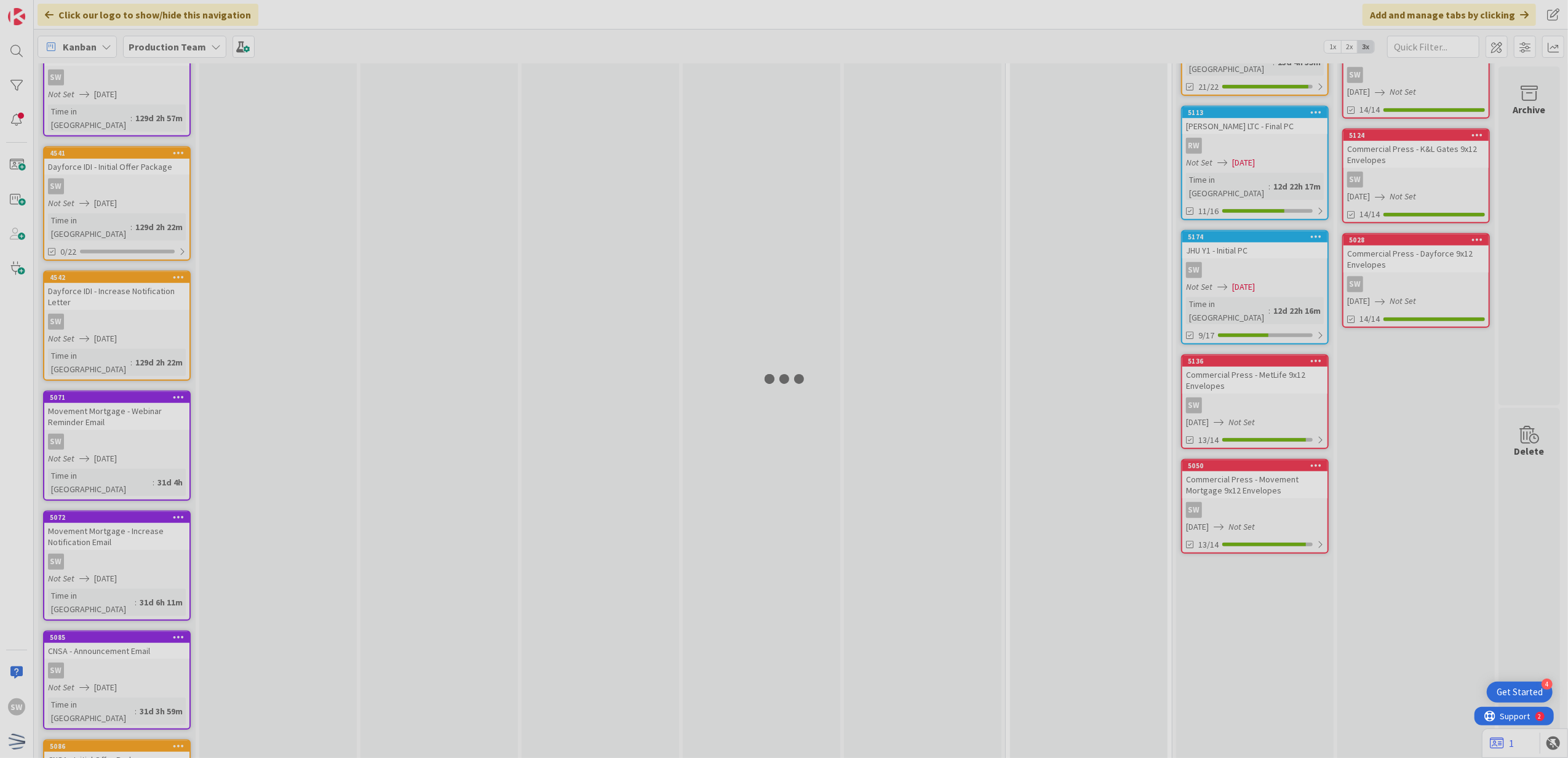
click at [1279, 295] on div at bounding box center [784, 379] width 1568 height 758
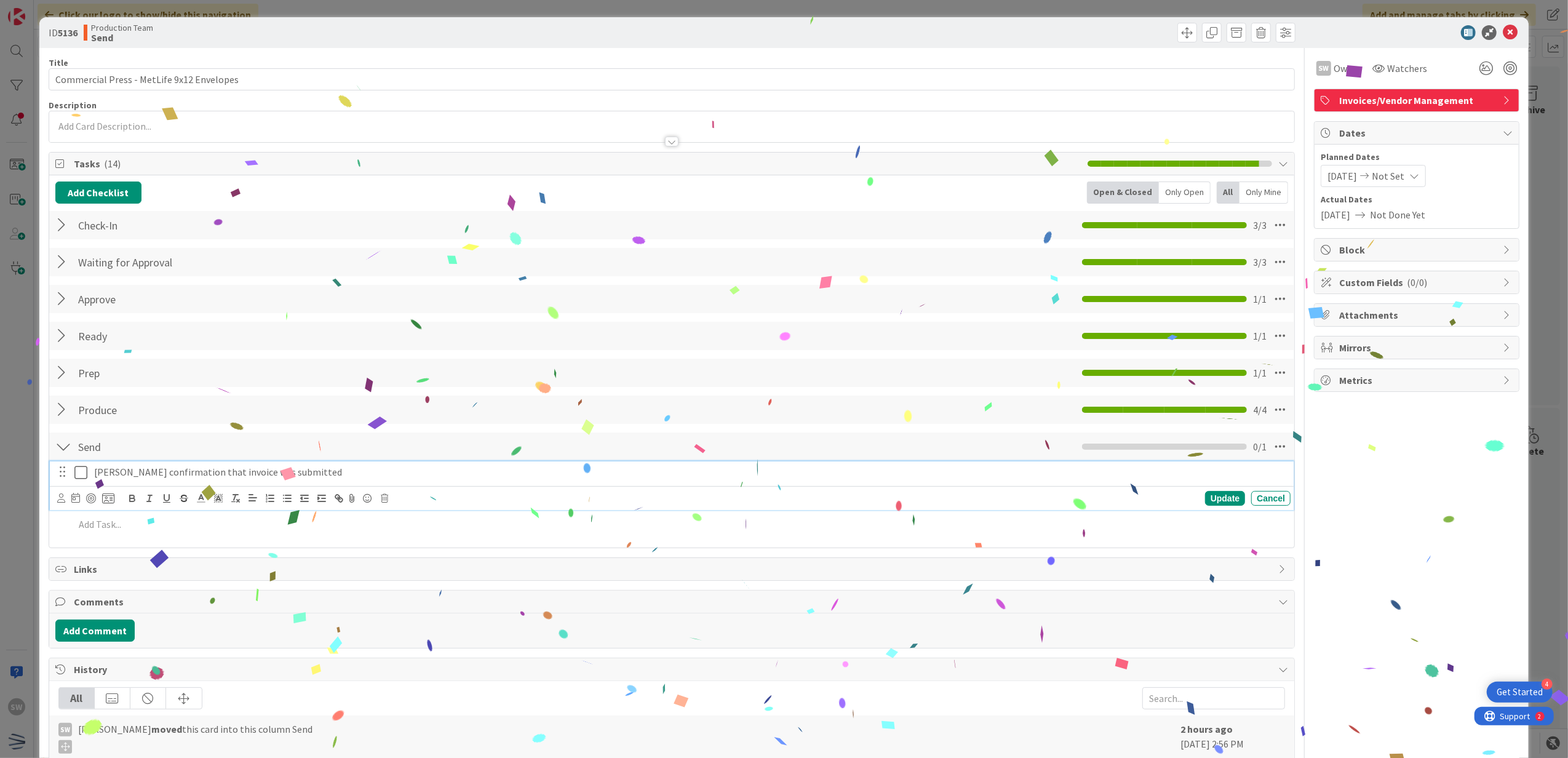
click at [81, 480] on icon at bounding box center [81, 472] width 13 height 15
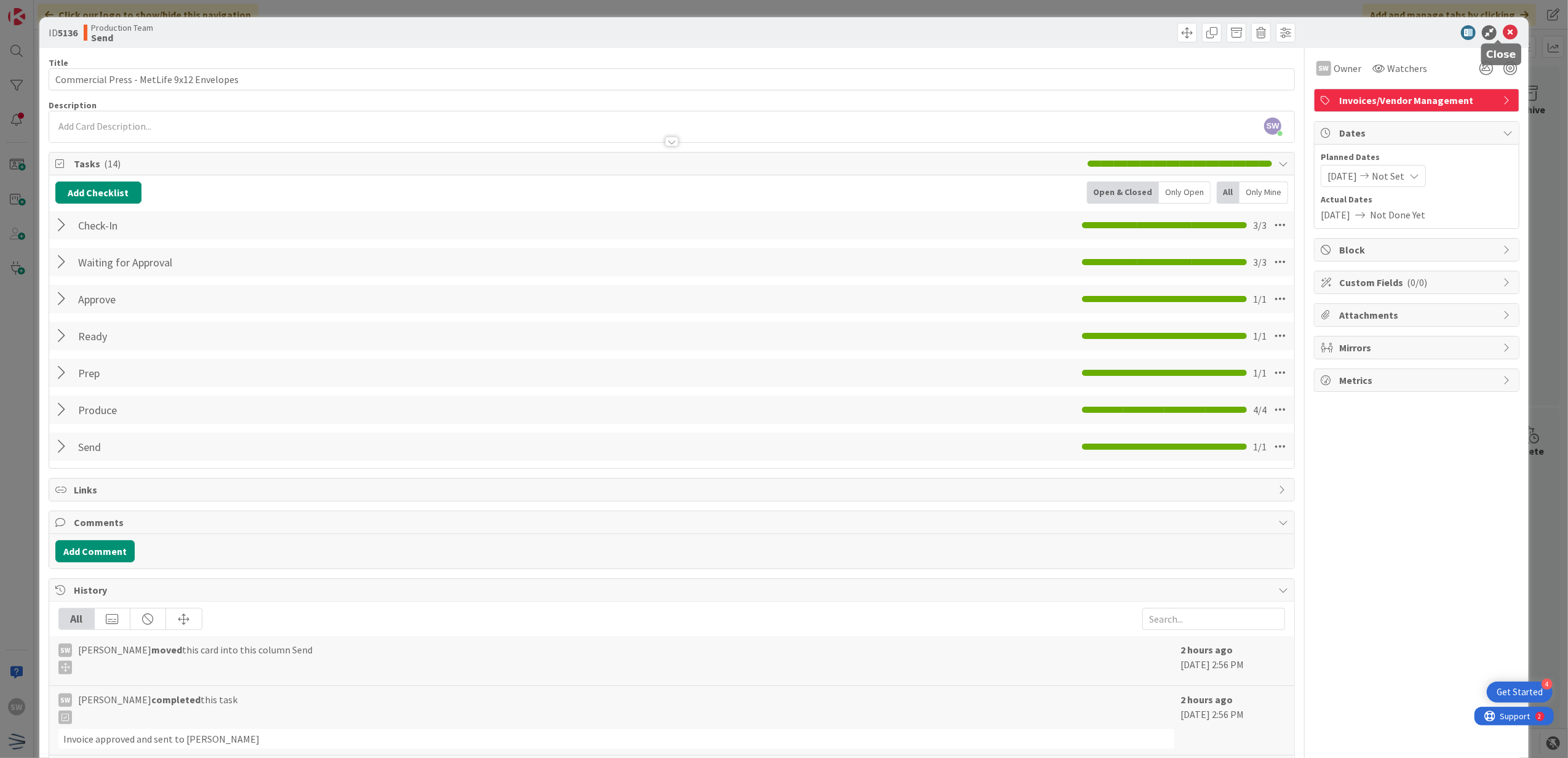
click at [1503, 26] on icon at bounding box center [1510, 33] width 15 height 15
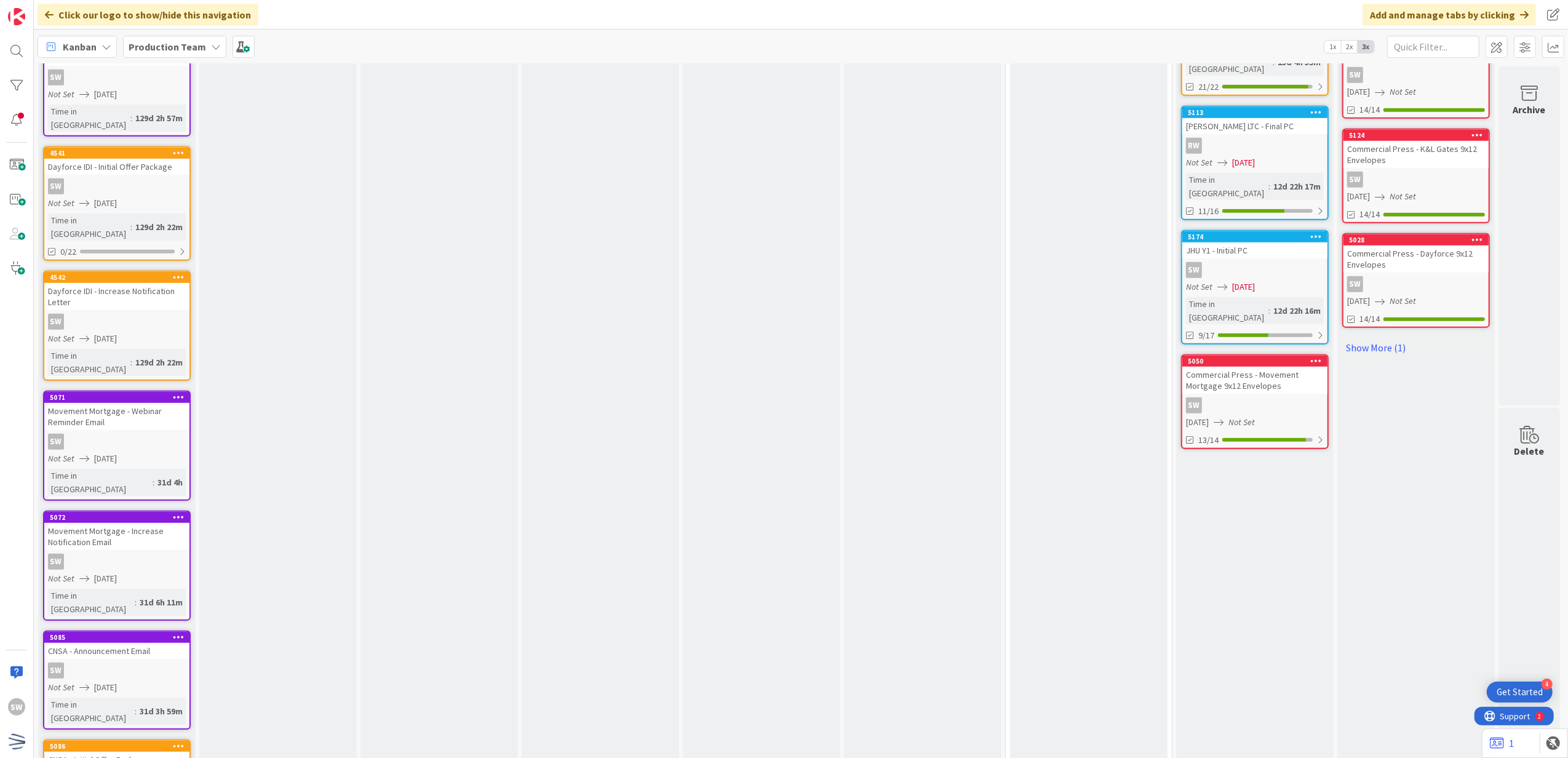
click at [1279, 416] on div "[DATE] Not Set" at bounding box center [1257, 422] width 142 height 13
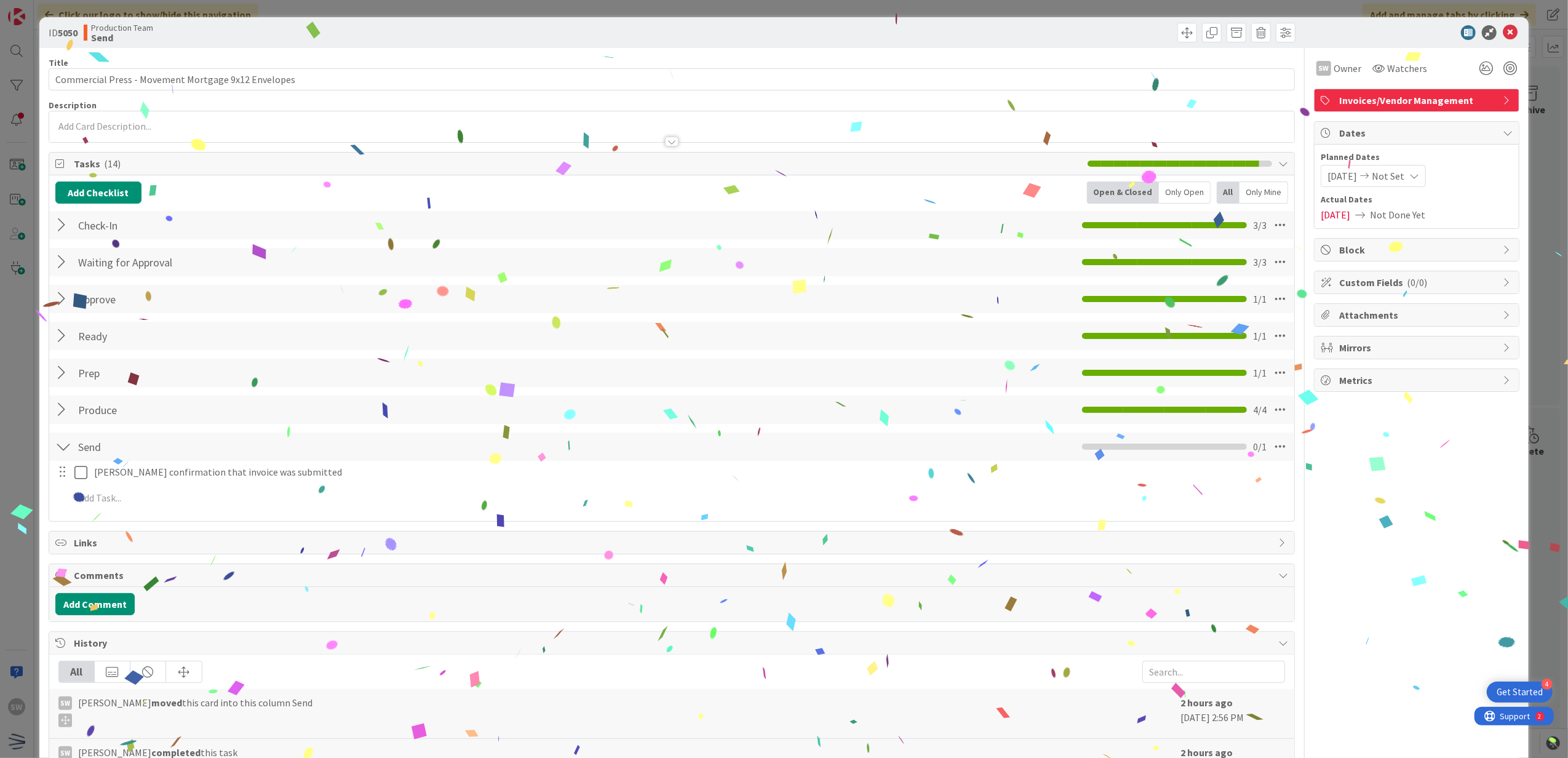
click at [87, 463] on div "[PERSON_NAME] confirmation that invoice was submitted" at bounding box center [673, 472] width 1237 height 22
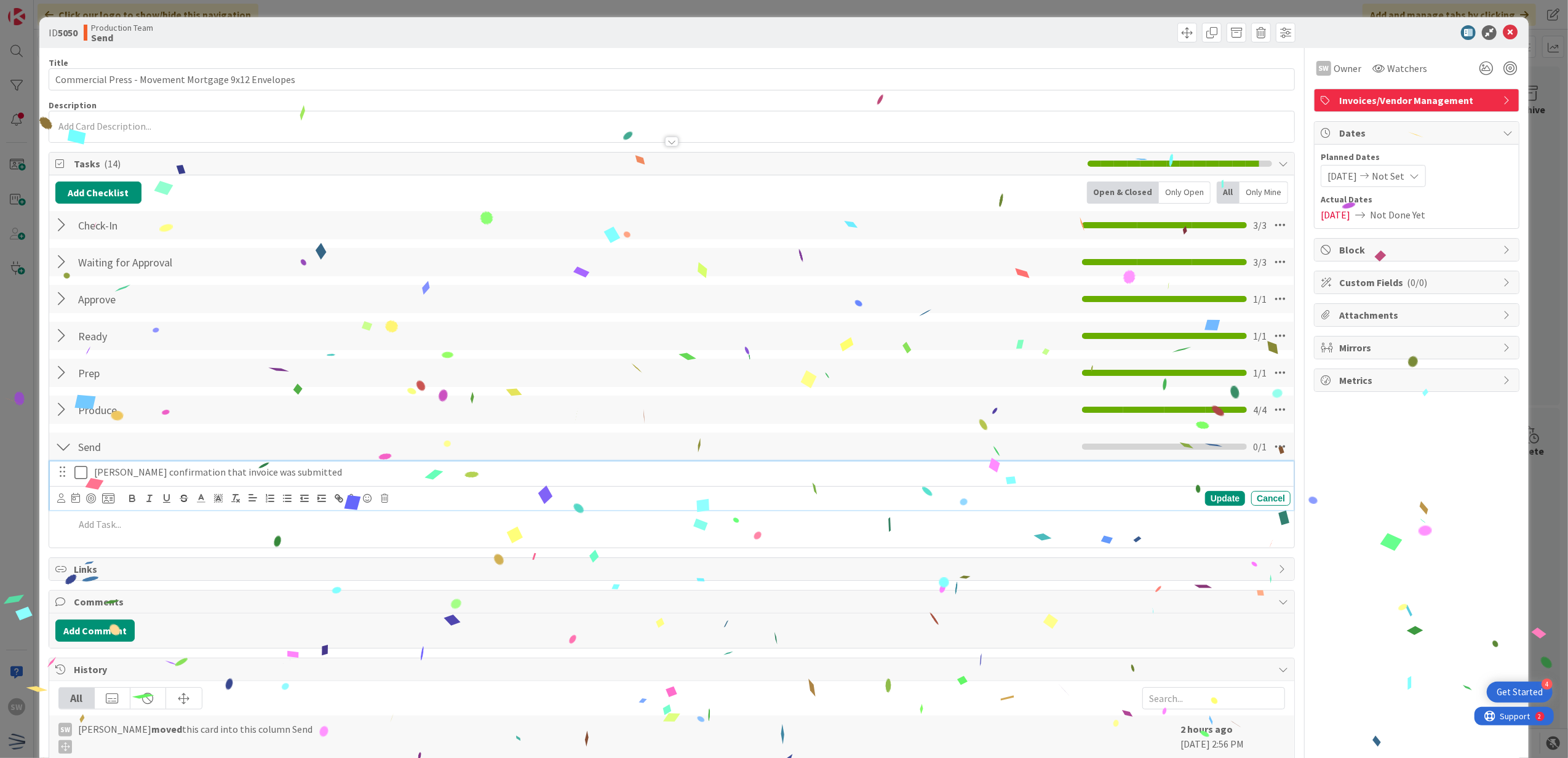
click at [80, 473] on icon at bounding box center [81, 472] width 13 height 15
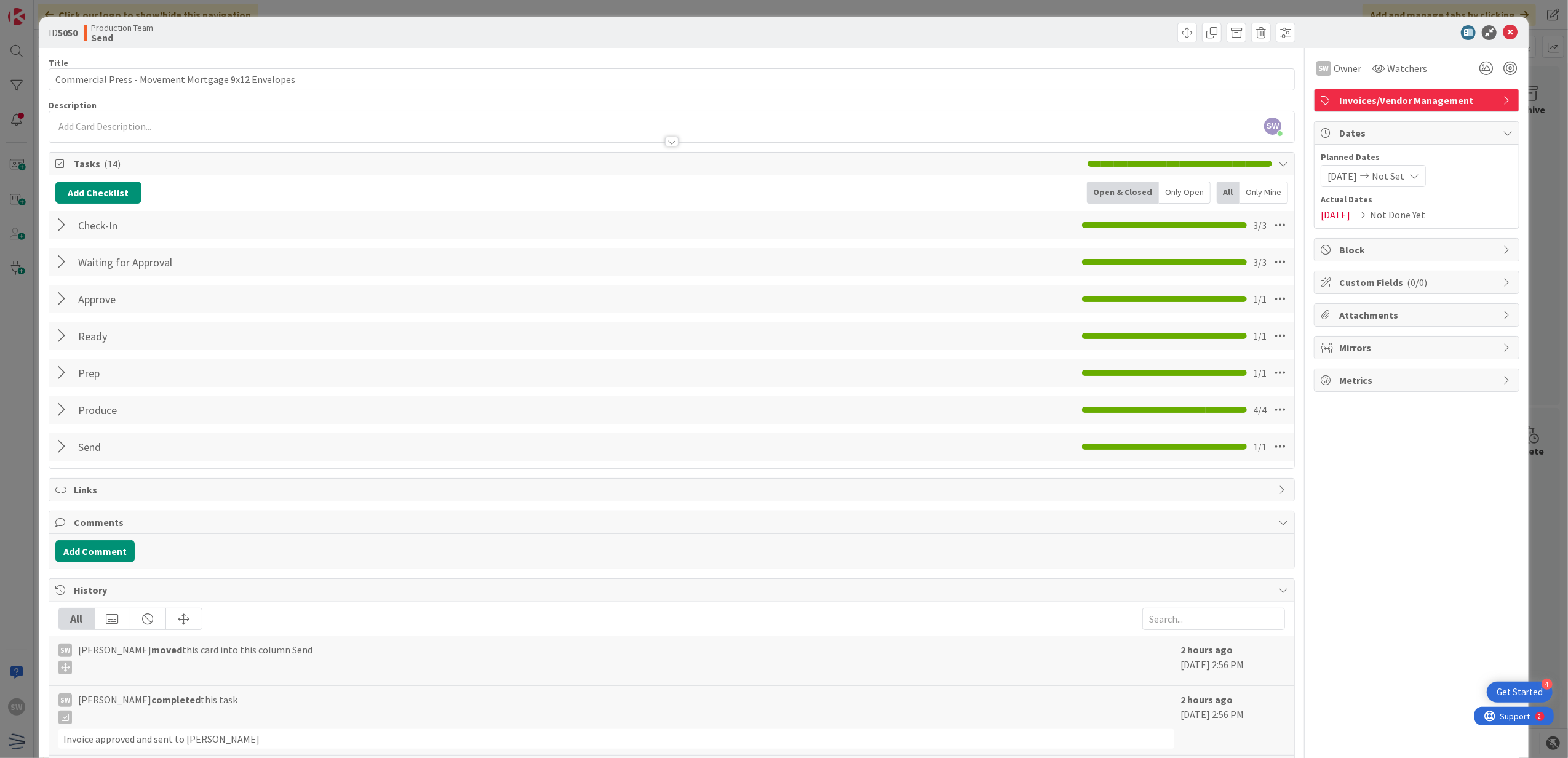
click at [1499, 24] on div "ID 5050 Production Team Send" at bounding box center [785, 33] width 1490 height 31
click at [1503, 35] on icon at bounding box center [1510, 33] width 15 height 15
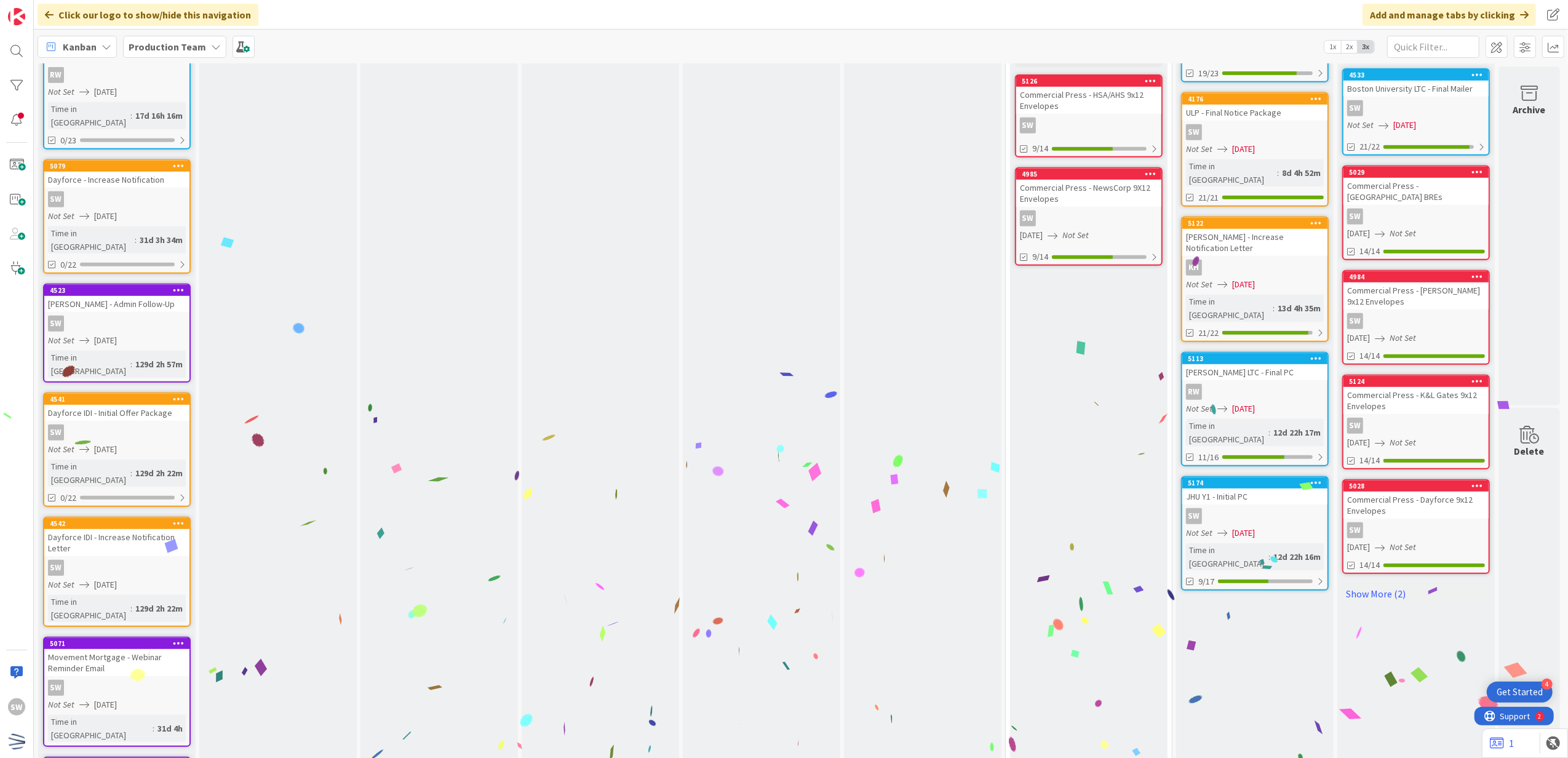
scroll to position [328, 9]
